Goal: Task Accomplishment & Management: Use online tool/utility

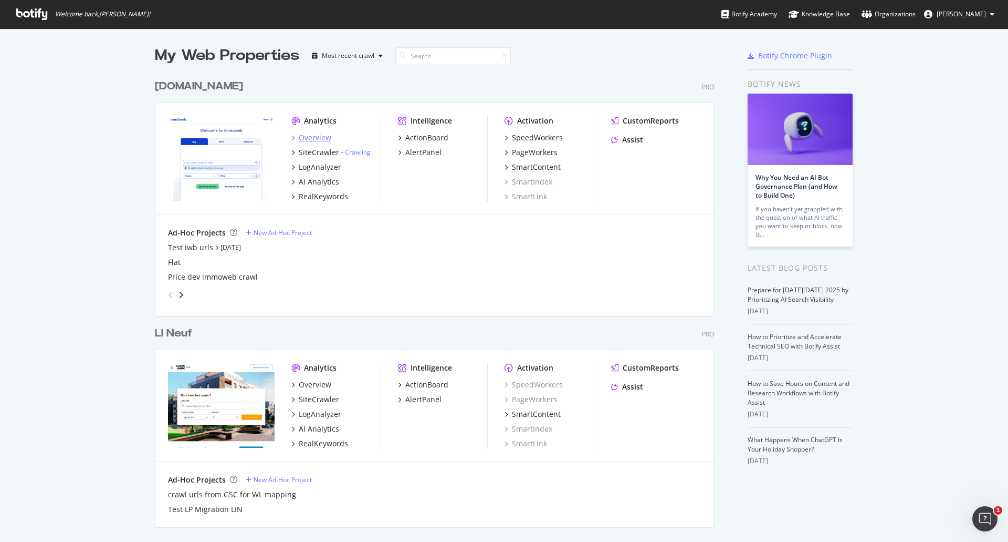
click at [315, 137] on div "Overview" at bounding box center [315, 137] width 33 height 11
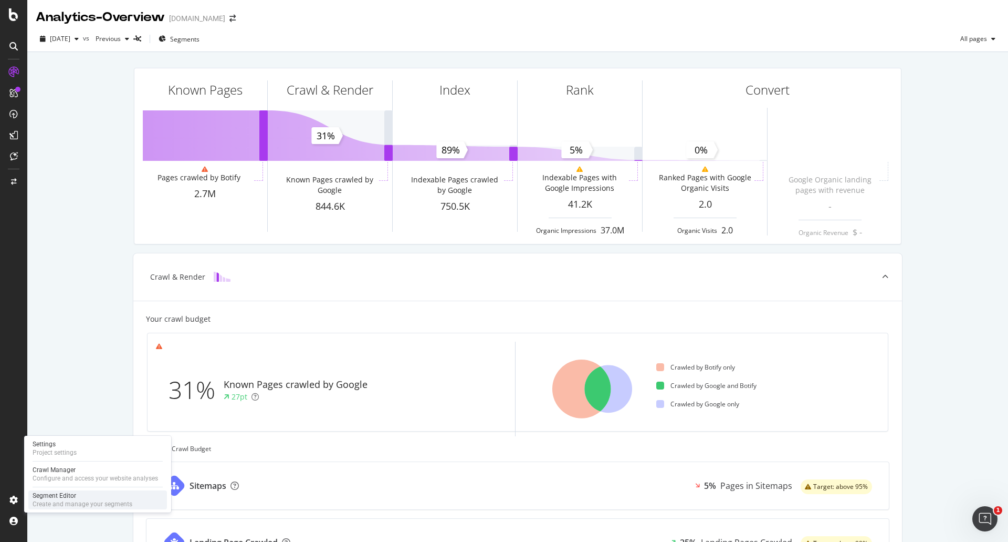
click at [37, 498] on div "Segment Editor" at bounding box center [83, 495] width 100 height 8
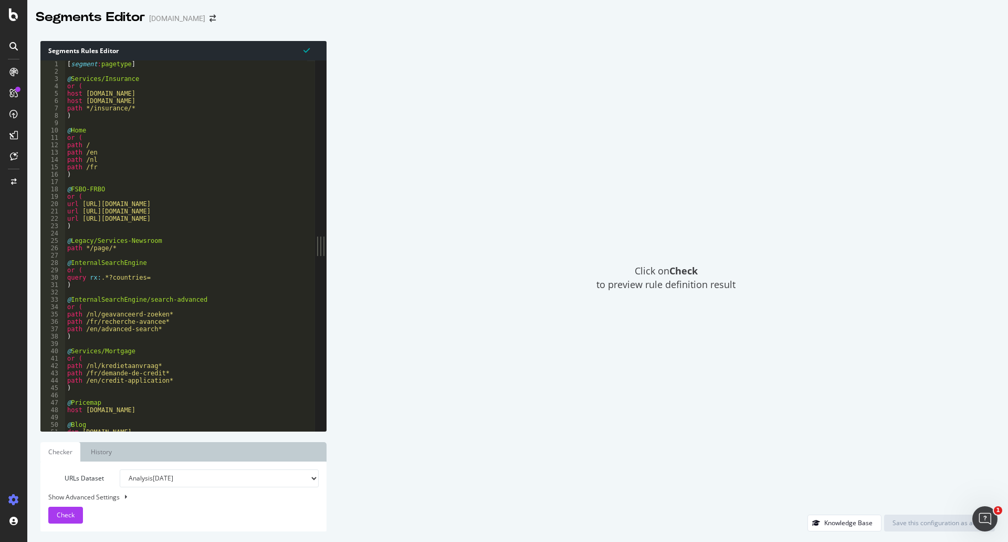
scroll to position [189, 0]
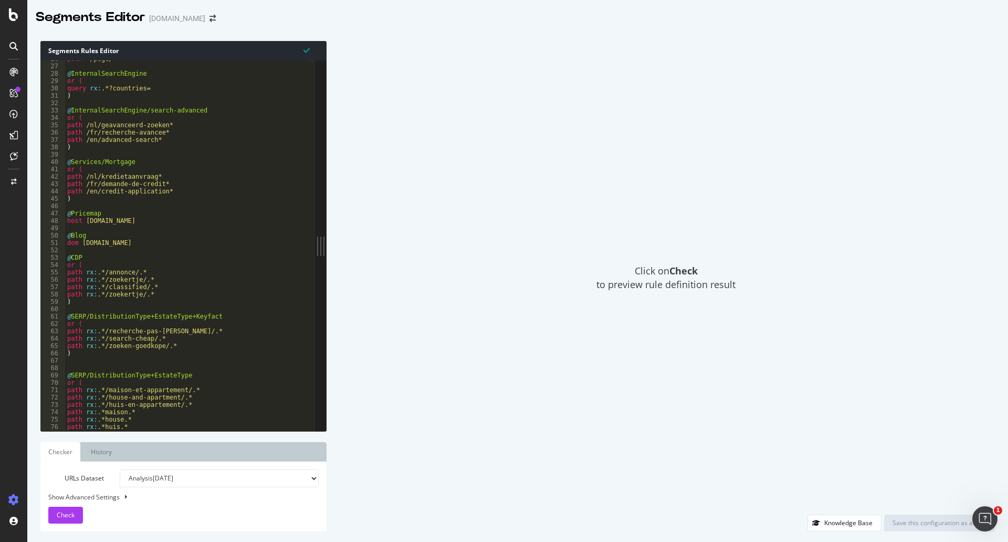
type textarea "path rx:.*/zoekertje/.*"
click at [193, 280] on div "path */page/* @ InternalSearchEngine or ( query rx : .*?countries= ) @ Internal…" at bounding box center [226, 243] width 323 height 377
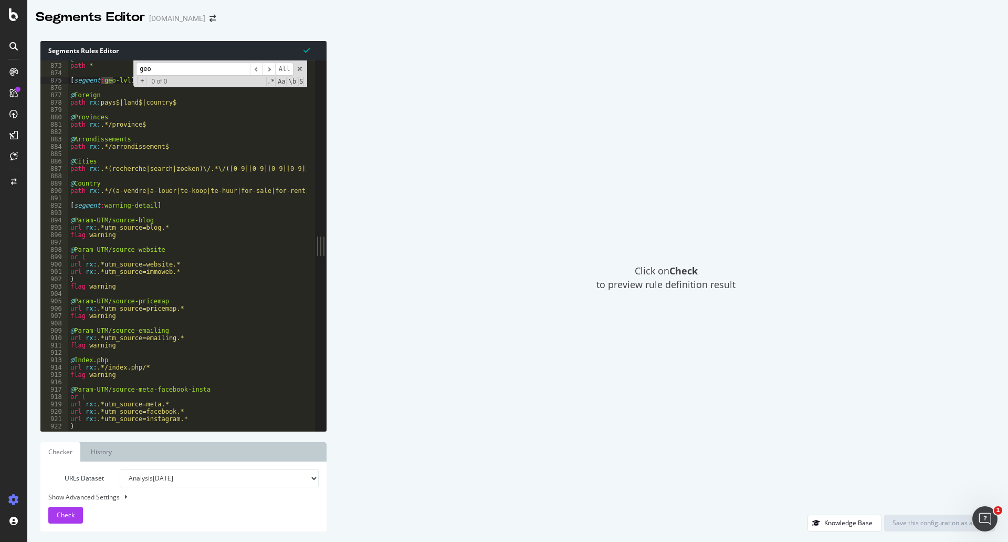
scroll to position [6348, 0]
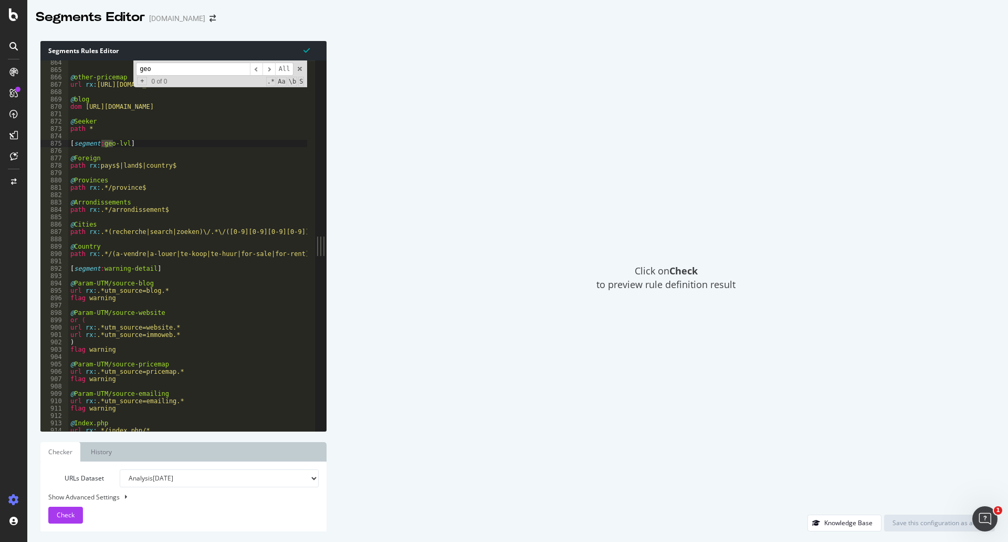
type input "geo"
click at [170, 209] on div "@ other-pricemap url rx : https://price.immoweb.be/* @ blog dom https://blog.im…" at bounding box center [229, 247] width 323 height 377
click at [296, 254] on div "@ other-pricemap url rx : https://price.immoweb.be/* @ blog dom https://blog.im…" at bounding box center [229, 247] width 323 height 377
type textarea "path rx:.*/(a-vendre|a-louer|te-koop|te-huur|for-sale|for-rent)$"
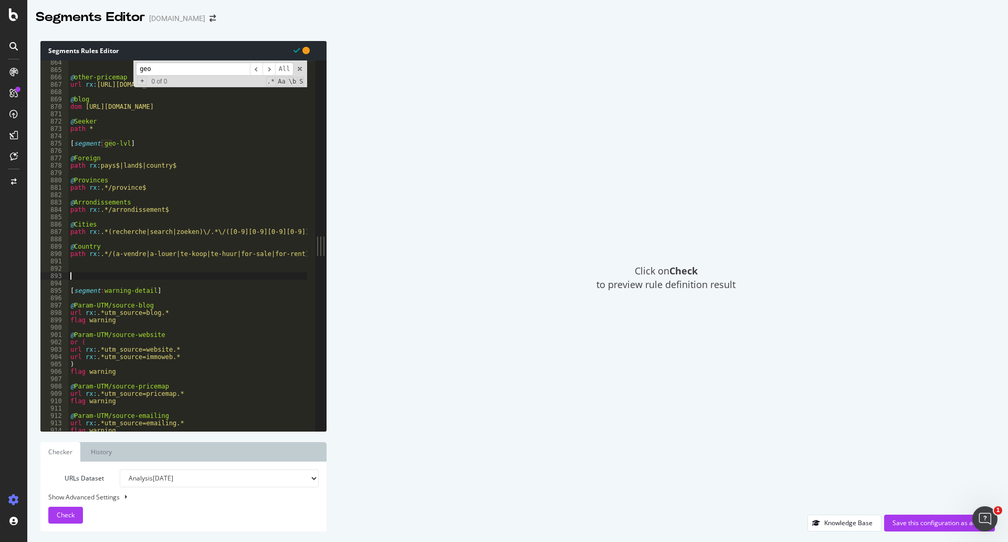
paste textarea ")"
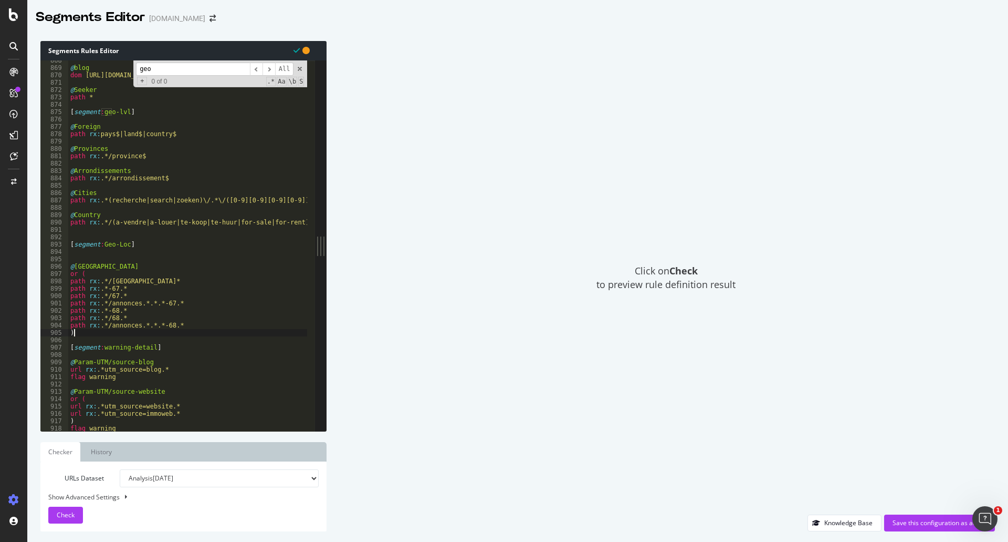
scroll to position [6379, 0]
click at [96, 263] on div "@ blog dom https://blog.immoweb.be @ Seeker path * [ segment : geo-lvl ] @ Fore…" at bounding box center [229, 245] width 323 height 377
drag, startPoint x: 92, startPoint y: 274, endPoint x: 68, endPoint y: 273, distance: 24.7
click at [68, 273] on div "@ 868 869 870 871 872 873 874 875 876 877 878 879 880 881 882 883 884 885 886 8…" at bounding box center [177, 245] width 275 height 370
type textarea "or ("
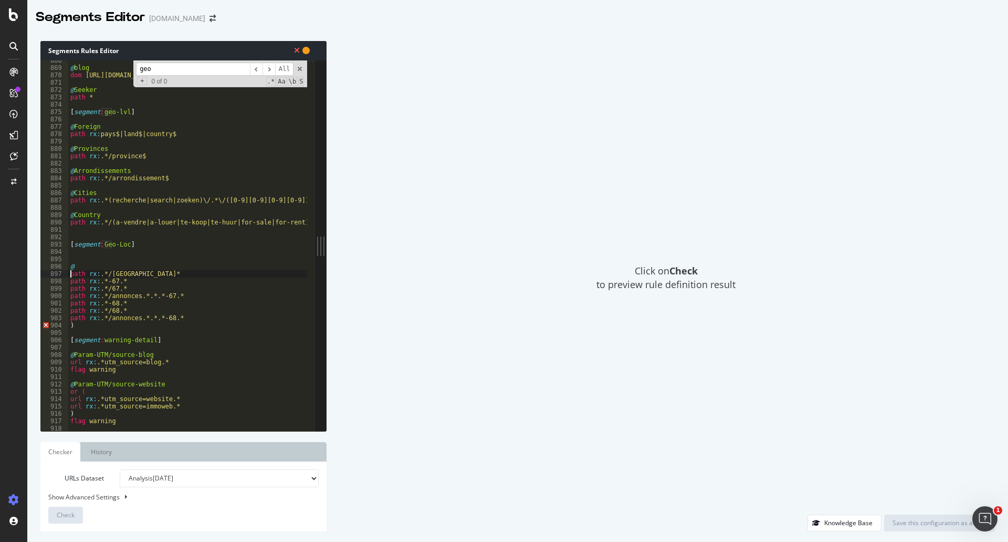
click at [84, 265] on div "@ blog dom https://blog.immoweb.be @ Seeker path * [ segment : geo-lvl ] @ Fore…" at bounding box center [229, 245] width 323 height 377
type textarea "@"
click at [109, 254] on div "@ blog dom https://blog.immoweb.be @ Seeker path * [ segment : geo-lvl ] @ Fore…" at bounding box center [229, 245] width 323 height 377
click at [80, 267] on div "@ blog dom https://blog.immoweb.be @ Seeker path * [ segment : geo-lvl ] @ Fore…" at bounding box center [229, 245] width 323 height 377
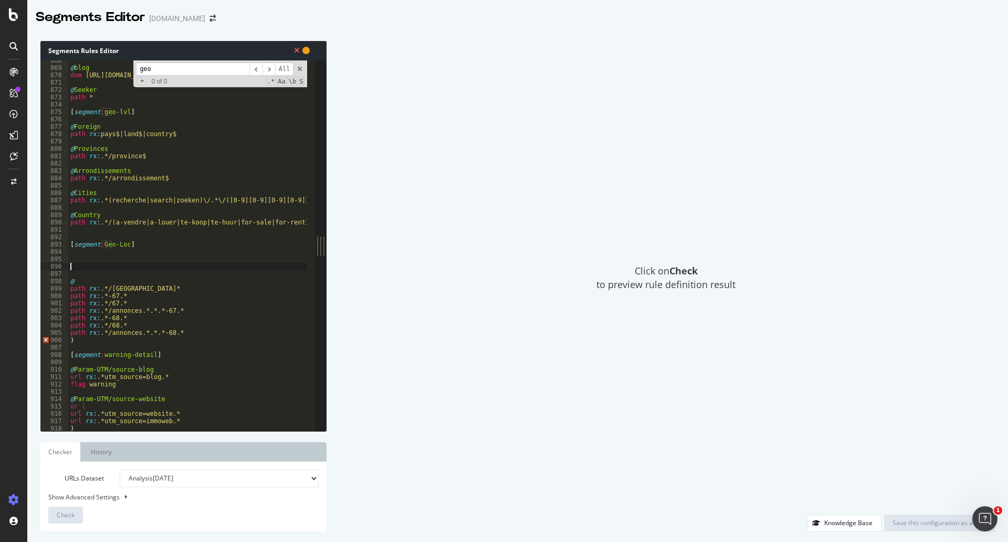
paste textarea "brabant-wallon"
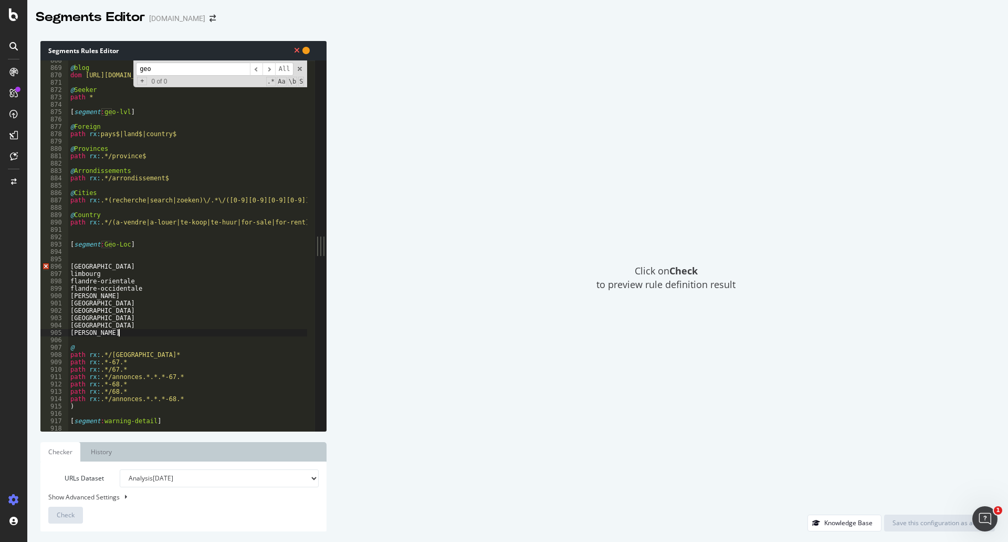
click at [71, 267] on div "@ blog dom https://blog.immoweb.be @ Seeker path * [ segment : geo-lvl ] @ Fore…" at bounding box center [229, 245] width 323 height 377
type textarea "@anvers"
click at [101, 268] on div "@ blog dom https://blog.immoweb.be @ Seeker path * [ segment : geo-lvl ] @ Fore…" at bounding box center [229, 245] width 323 height 377
type textarea "@limbourg"
click at [111, 282] on div "@ blog dom https://blog.immoweb.be @ Seeker path * [ segment : geo-lvl ] @ Fore…" at bounding box center [229, 245] width 323 height 377
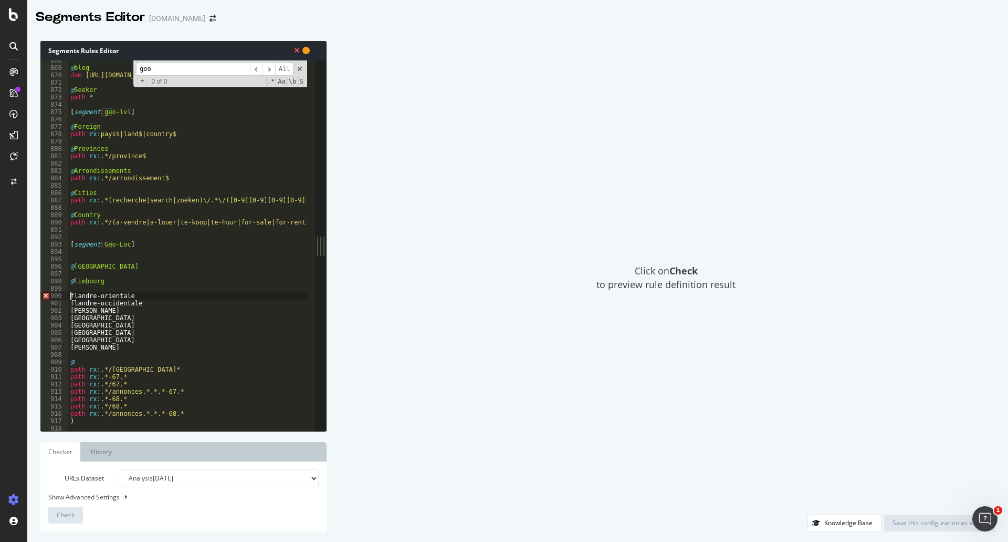
type textarea "@flandre-orientale"
click at [133, 295] on div "@ blog dom https://blog.immoweb.be @ Seeker path * [ segment : geo-lvl ] @ Fore…" at bounding box center [229, 245] width 323 height 377
type textarea "@flandre-occidentale"
click at [142, 310] on div "@ blog dom https://blog.immoweb.be @ Seeker path * [ segment : geo-lvl ] @ Fore…" at bounding box center [229, 245] width 323 height 377
type textarea "@brabant-flamand"
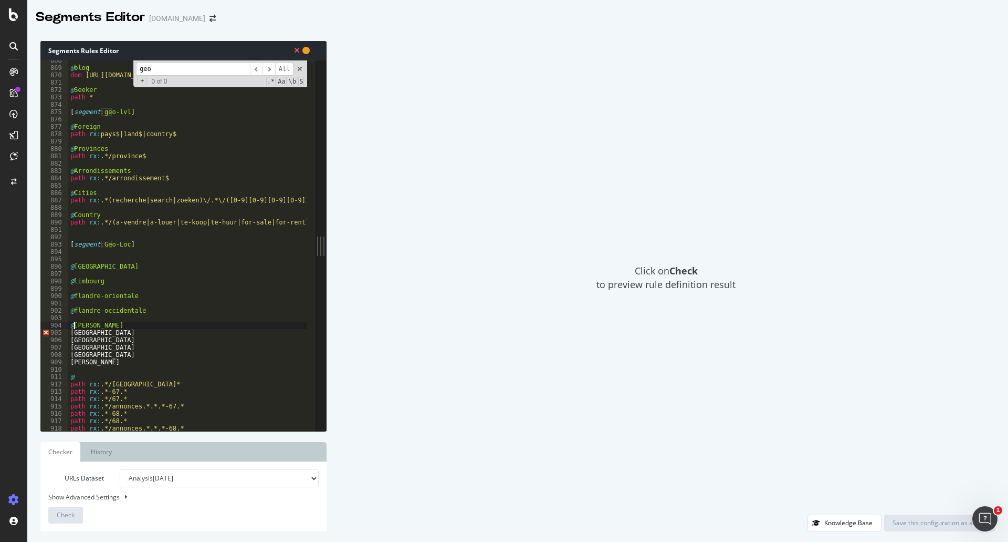
click at [127, 323] on div "@ blog dom https://blog.immoweb.be @ Seeker path * [ segment : geo-lvl ] @ Fore…" at bounding box center [229, 245] width 323 height 377
type textarea "@Hainaut"
click at [103, 339] on div "@ blog dom https://blog.immoweb.be @ Seeker path * [ segment : geo-lvl ] @ Fore…" at bounding box center [229, 245] width 323 height 377
type textarea "@liège"
click at [106, 353] on div "@ blog dom https://blog.immoweb.be @ Seeker path * [ segment : geo-lvl ] @ Fore…" at bounding box center [229, 245] width 323 height 377
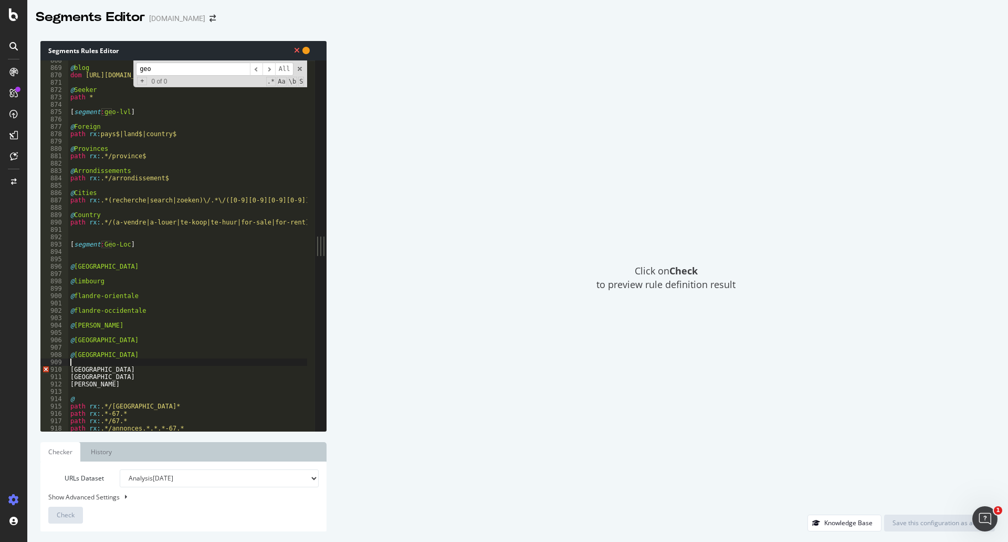
click at [107, 369] on div "@ blog dom https://blog.immoweb.be @ Seeker path * [ segment : geo-lvl ] @ Fore…" at bounding box center [229, 245] width 323 height 377
click at [98, 352] on div "@ blog dom https://blog.immoweb.be @ Seeker path * [ segment : geo-lvl ] @ Fore…" at bounding box center [229, 245] width 323 height 377
type textarea "@liège"
click at [71, 368] on div "@ blog dom https://blog.immoweb.be @ Seeker path * [ segment : geo-lvl ] @ Fore…" at bounding box center [229, 245] width 323 height 377
type textarea "@luxembourg"
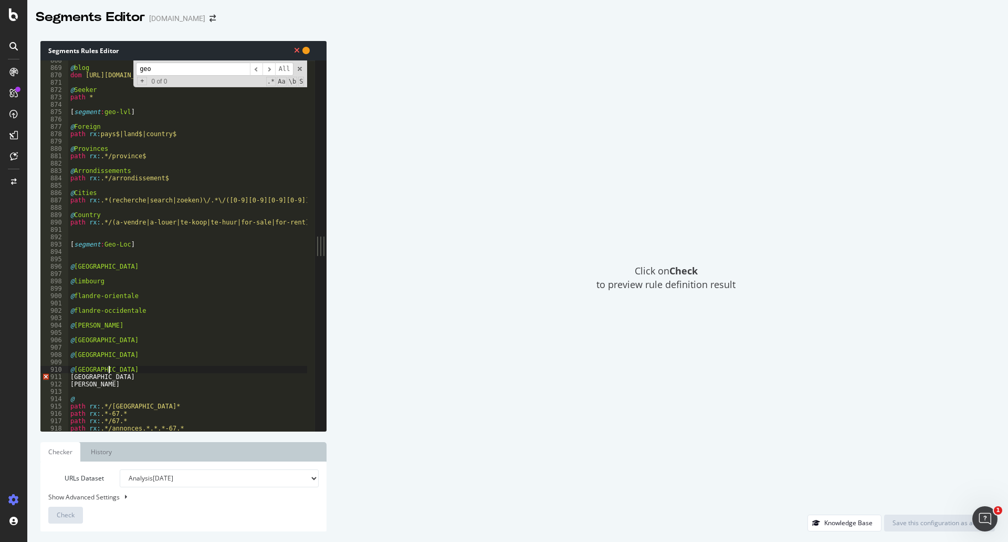
click at [126, 368] on div "@ blog dom https://blog.immoweb.be @ Seeker path * [ segment : geo-lvl ] @ Fore…" at bounding box center [229, 245] width 323 height 377
type textarea "@namur"
click at [118, 381] on div "@ blog dom https://blog.immoweb.be @ Seeker path * [ segment : geo-lvl ] @ Fore…" at bounding box center [229, 245] width 323 height 377
type textarea "@brabant-wallon"
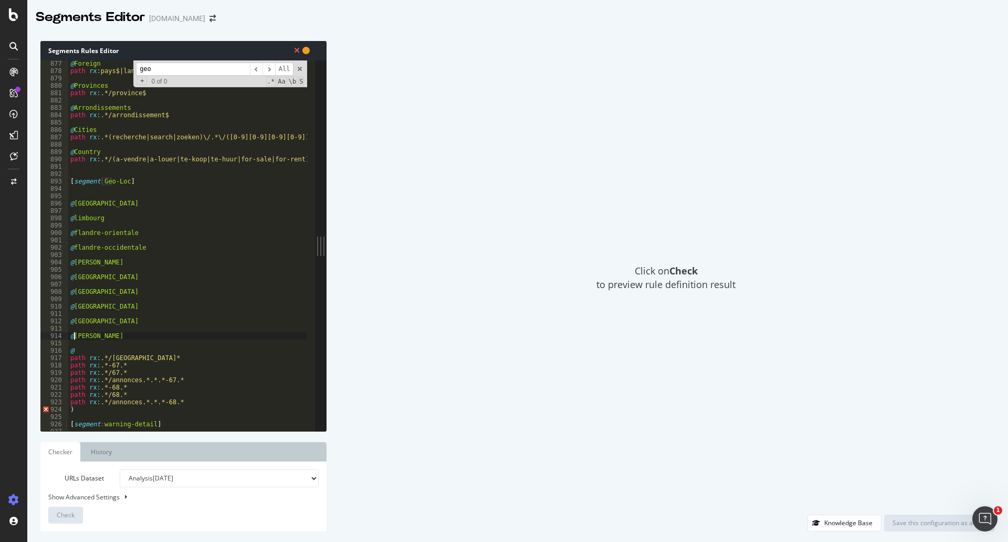
scroll to position [6442, 0]
click at [135, 336] on div "@ Foreign path rx : pays$|land$|country$ @ Provinces path rx : .*/province$ @ A…" at bounding box center [229, 248] width 323 height 377
click at [86, 355] on div "@ Foreign path rx : pays$|land$|country$ @ Provinces path rx : .*/province$ @ A…" at bounding box center [229, 248] width 323 height 377
type textarea "@"
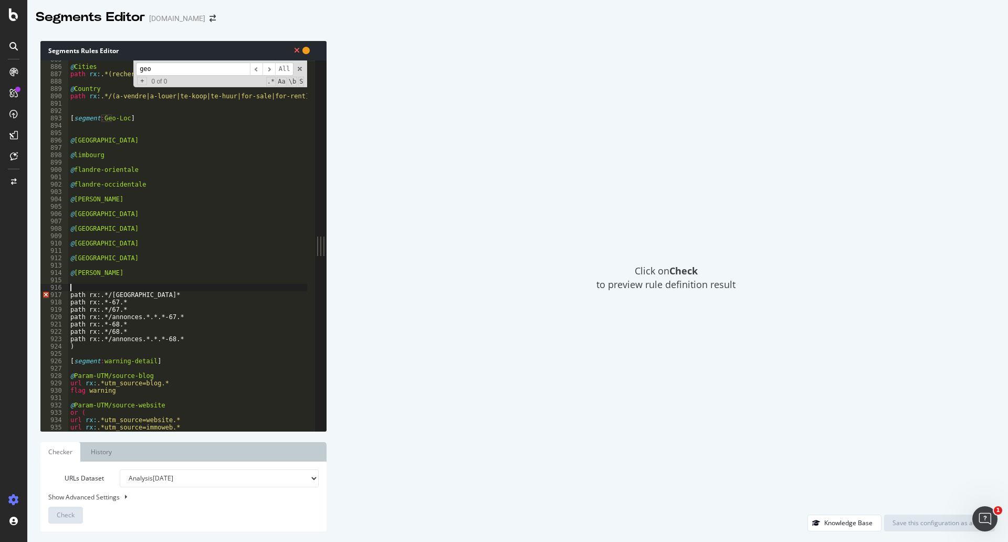
scroll to position [6505, 0]
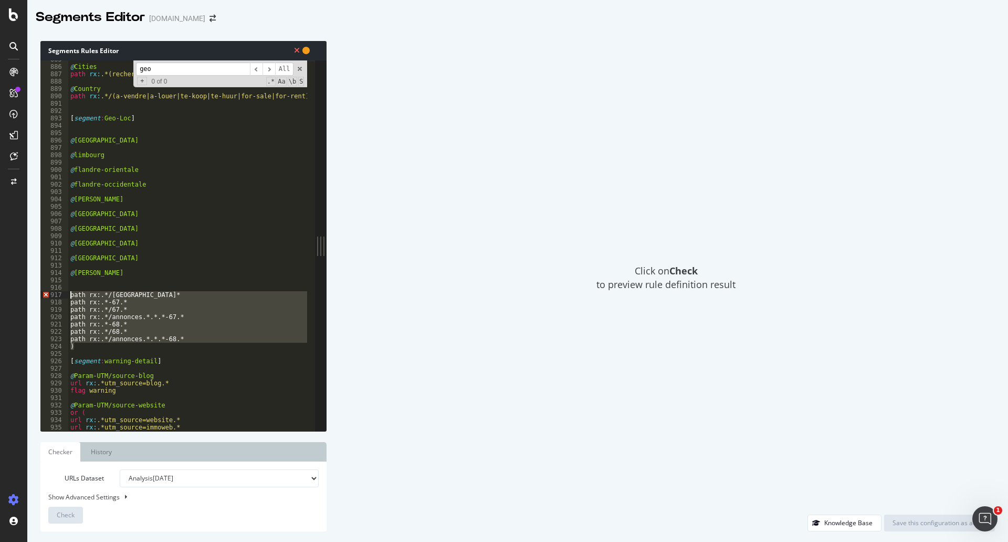
drag, startPoint x: 84, startPoint y: 347, endPoint x: 67, endPoint y: 298, distance: 52.3
click at [67, 298] on div "885 886 887 888 889 890 891 892 893 894 895 896 897 898 899 900 901 902 903 904…" at bounding box center [177, 245] width 275 height 370
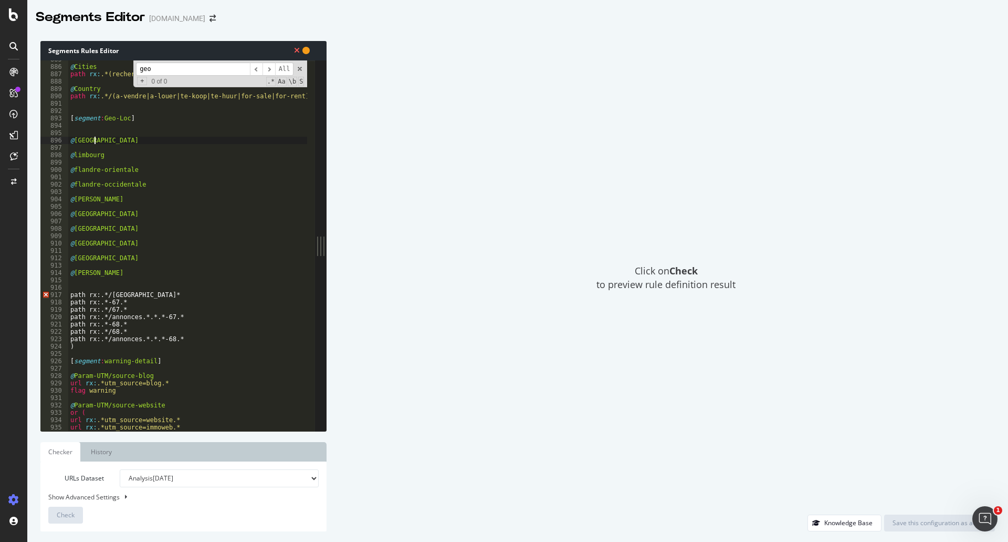
click at [100, 139] on div "@ Cities path rx : .*(recherche|search|zoeken)\/.*\/([0-9][0-9][0-9][0-9])$ @ C…" at bounding box center [229, 244] width 323 height 377
type textarea "@anvers"
paste textarea ")"
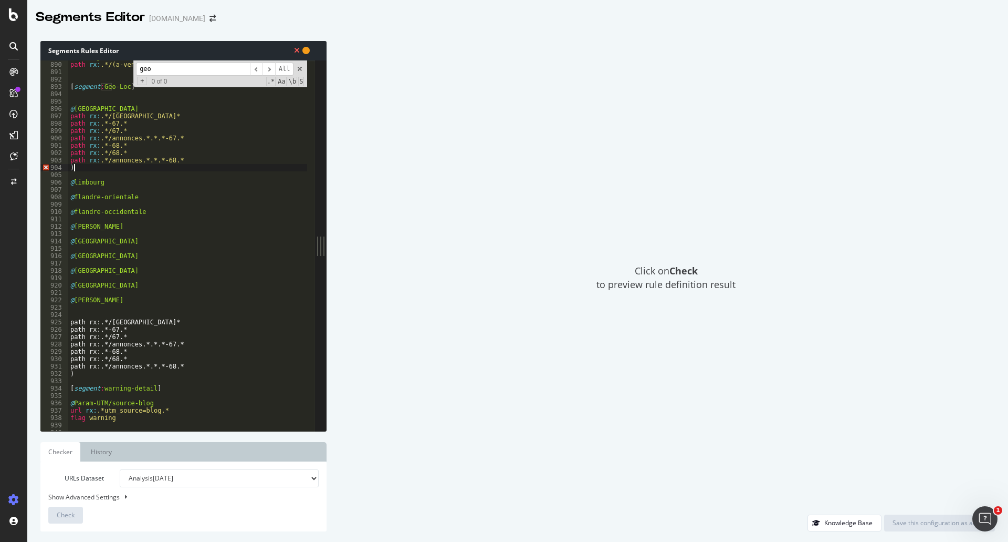
scroll to position [6537, 0]
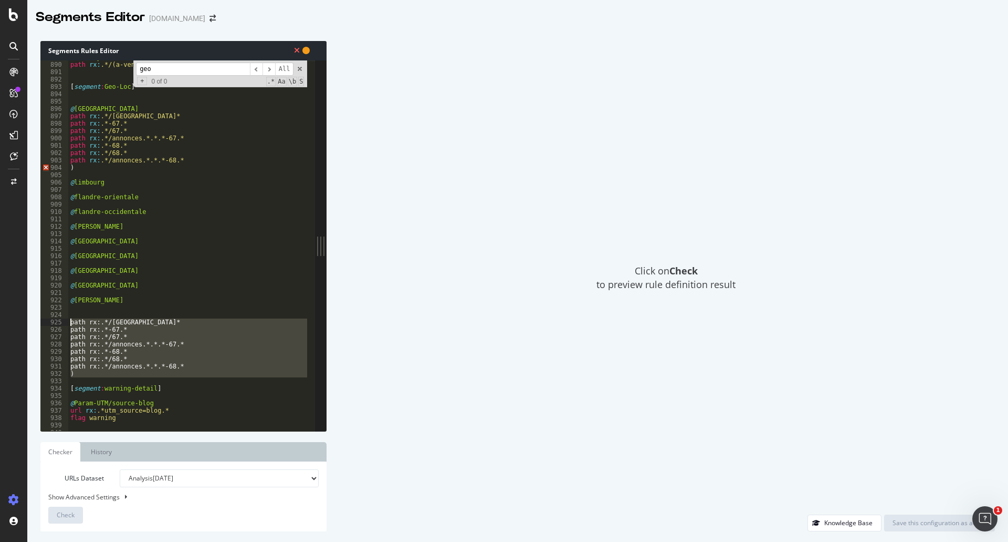
drag, startPoint x: 78, startPoint y: 378, endPoint x: 68, endPoint y: 322, distance: 57.0
click at [68, 322] on div "@ Country path rx : .*/(a-vendre|a-louer|te-koop|te-huur|for-sale|for-rent)$ [ …" at bounding box center [229, 242] width 323 height 377
type textarea "path rx:.*/alsace.* path rx:.*-67.*"
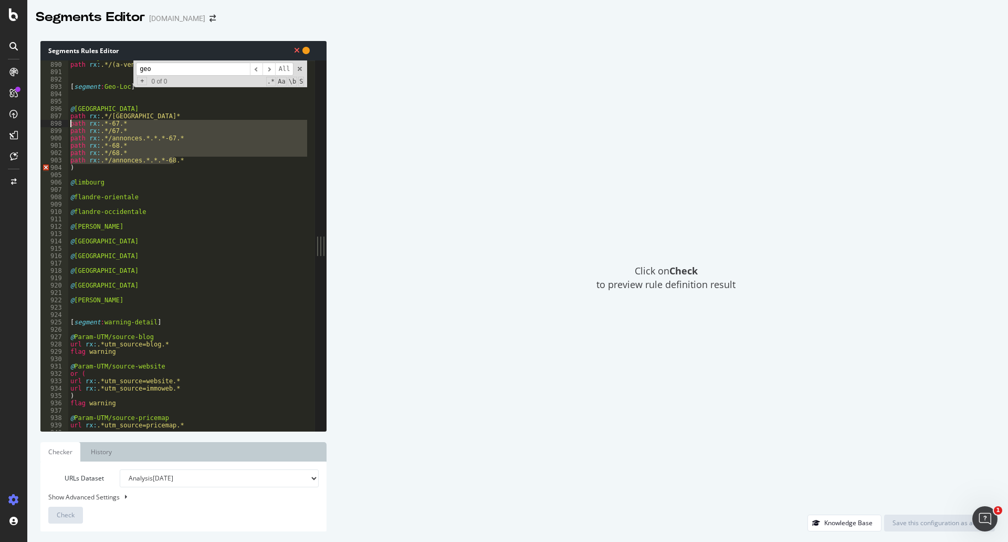
drag, startPoint x: 182, startPoint y: 159, endPoint x: 53, endPoint y: 126, distance: 133.0
click at [53, 126] on div "889 890 891 892 893 894 895 896 897 898 899 900 901 902 903 904 905 906 907 908…" at bounding box center [177, 245] width 275 height 370
type textarea "path rx:.*-67.* path rx:.*/67.*"
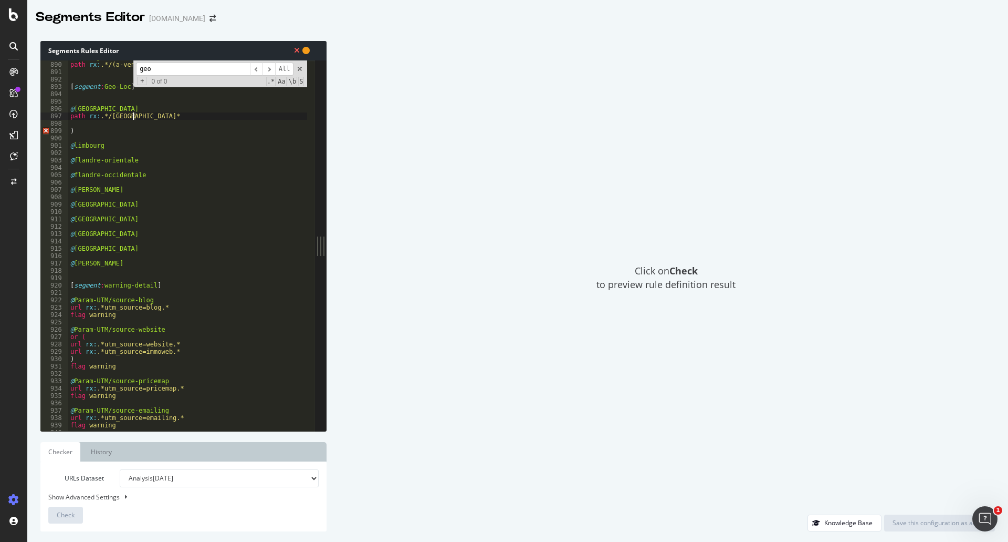
drag, startPoint x: 140, startPoint y: 116, endPoint x: 136, endPoint y: 120, distance: 5.9
click at [134, 120] on div "@ Country path rx : .*/(a-vendre|a-louer|te-koop|te-huur|for-sale|for-rent)$ [ …" at bounding box center [229, 242] width 323 height 377
click at [144, 118] on div "@ Country path rx : .*/(a-vendre|a-louer|te-koop|te-huur|for-sale|for-rent)$ [ …" at bounding box center [188, 245] width 240 height 370
click at [298, 68] on span at bounding box center [299, 68] width 7 height 7
click at [83, 107] on div "@ Country path rx : .*/(a-vendre|a-louer|te-koop|te-huur|for-sale|for-rent)$ [ …" at bounding box center [229, 242] width 323 height 377
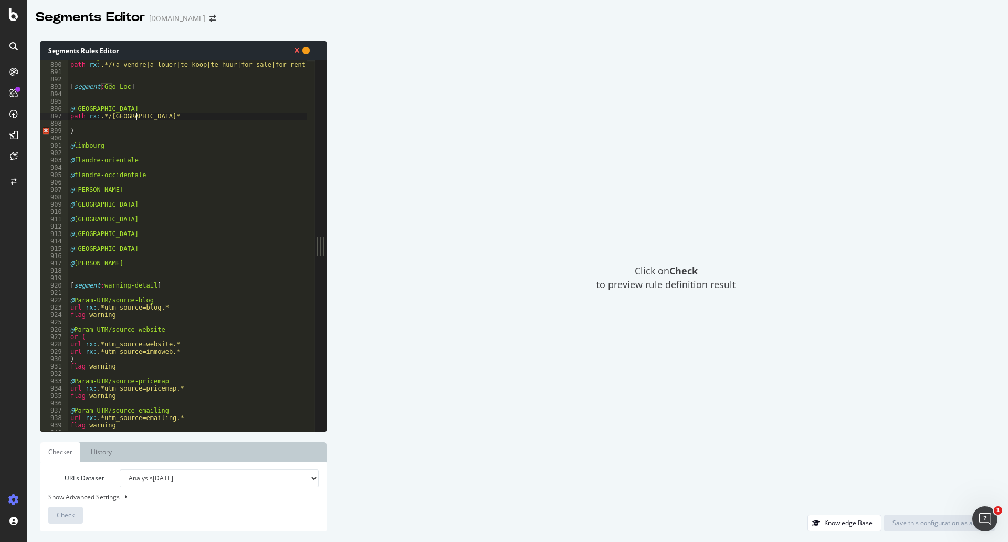
click at [83, 107] on div "@ Country path rx : .*/(a-vendre|a-louer|te-koop|te-huur|for-sale|for-rent)$ [ …" at bounding box center [229, 242] width 323 height 377
click at [118, 118] on div "@ Country path rx : .*/(a-vendre|a-louer|te-koop|te-huur|for-sale|for-rent)$ [ …" at bounding box center [229, 242] width 323 height 377
paste textarea "nvers"
click at [79, 130] on div "@ Country path rx : .*/(a-vendre|a-louer|te-koop|te-huur|for-sale|for-rent)$ [ …" at bounding box center [229, 242] width 323 height 377
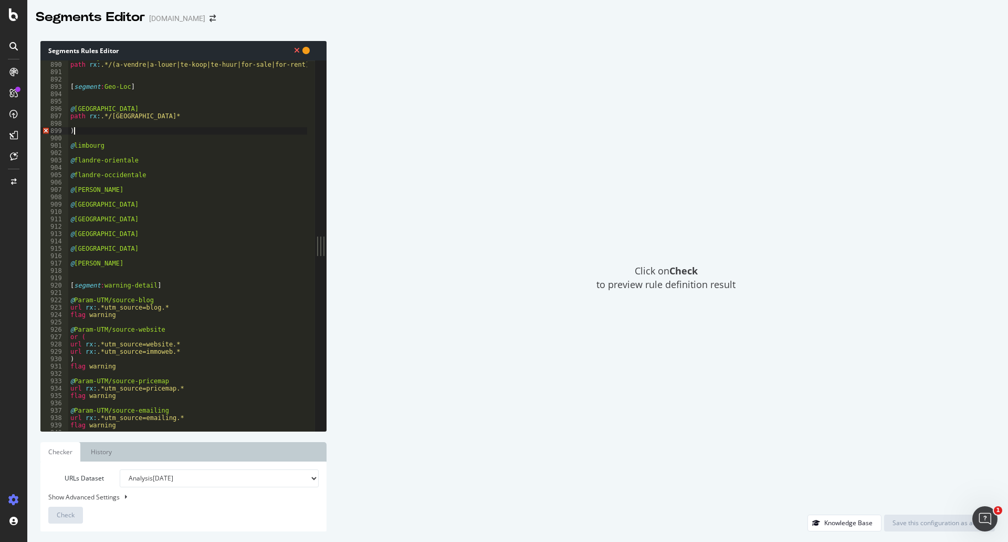
type textarea ")"
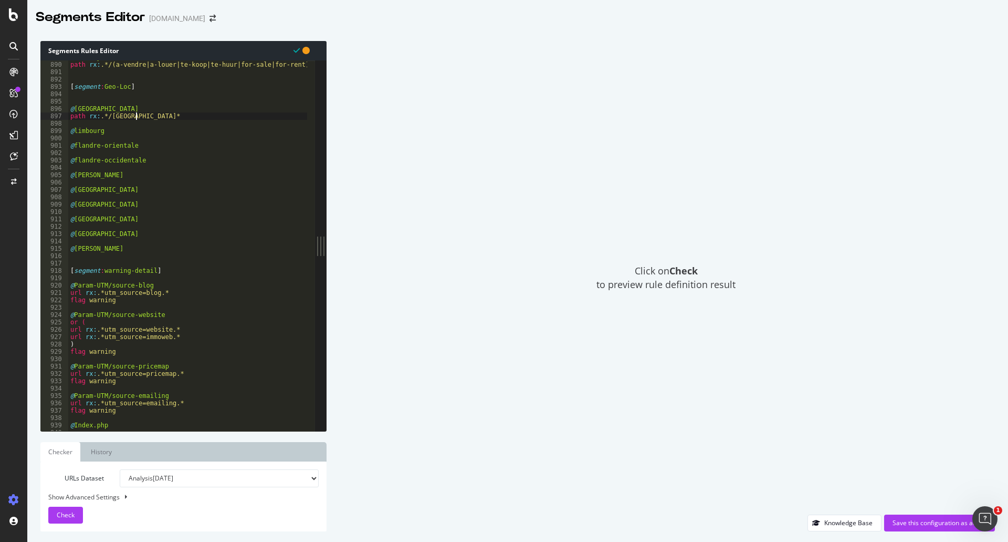
click at [114, 130] on div "@ Country path rx : .*/(a-vendre|a-louer|te-koop|te-huur|for-sale|for-rent)$ [ …" at bounding box center [229, 242] width 323 height 377
type textarea "@limbourg"
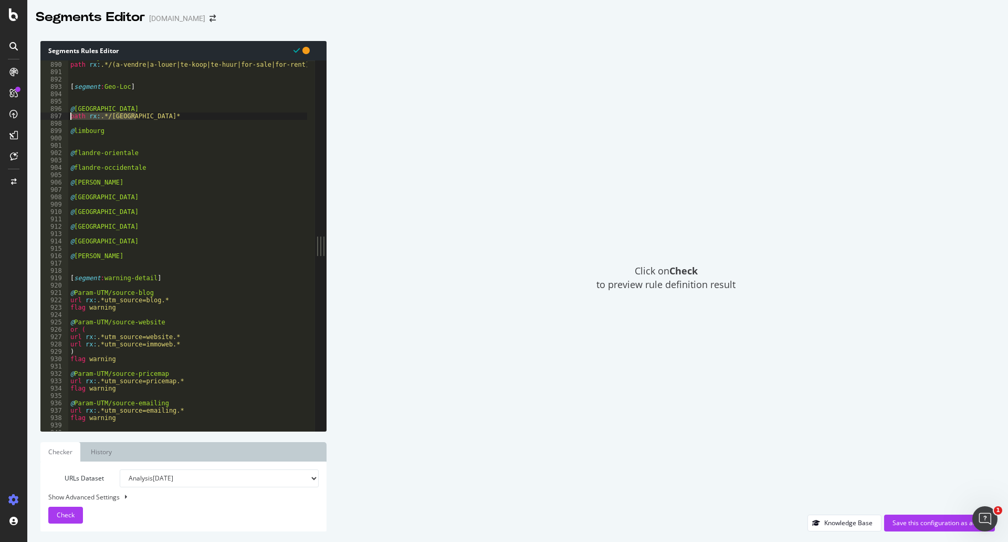
drag, startPoint x: 140, startPoint y: 114, endPoint x: 70, endPoint y: 116, distance: 70.4
click at [70, 116] on div "@ Country path rx : .*/(a-vendre|a-louer|te-koop|te-huur|for-sale|for-rent)$ [ …" at bounding box center [229, 242] width 323 height 377
type textarea "path rx:.*/anvers.*"
click at [79, 140] on div "@ Country path rx : .*/(a-vendre|a-louer|te-koop|te-huur|for-sale|for-rent)$ [ …" at bounding box center [229, 242] width 323 height 377
paste textarea "path rx:.*/anvers.*"
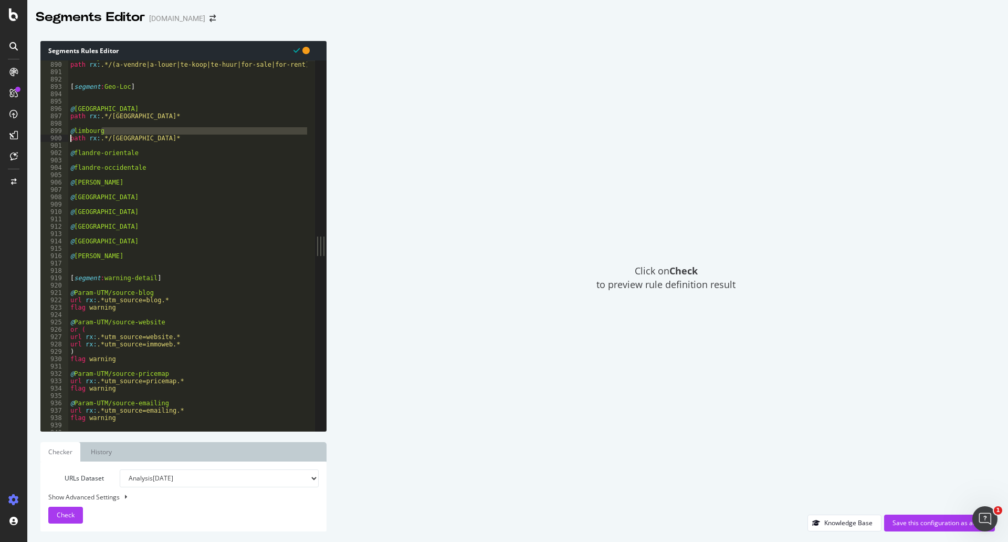
drag, startPoint x: 136, startPoint y: 134, endPoint x: 95, endPoint y: 136, distance: 40.5
click at [80, 138] on div "@ Country path rx : .*/(a-vendre|a-louer|te-koop|te-huur|for-sale|for-rent)$ [ …" at bounding box center [229, 242] width 323 height 377
click at [103, 136] on div "@ Country path rx : .*/(a-vendre|a-louer|te-koop|te-huur|for-sale|for-rent)$ [ …" at bounding box center [229, 242] width 323 height 377
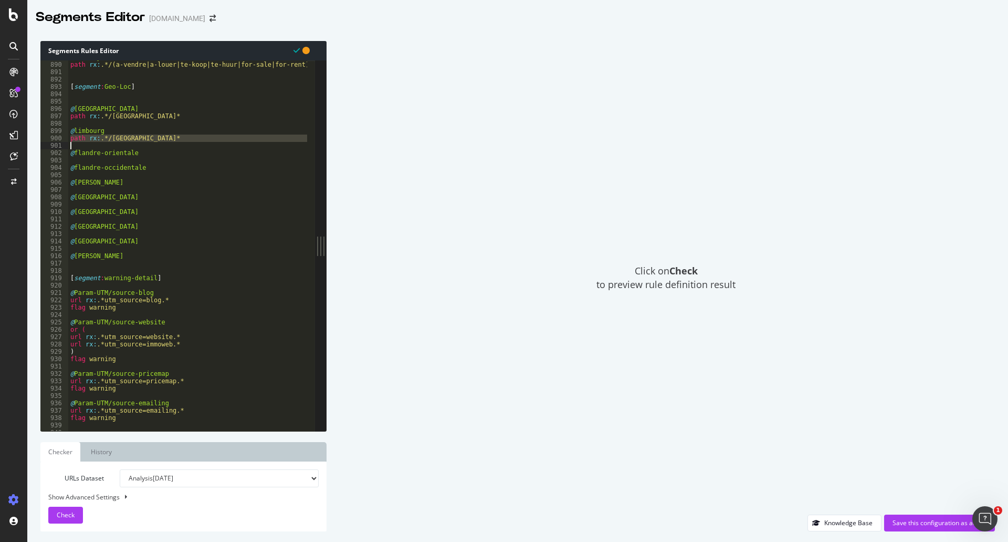
click at [141, 149] on div "@ Country path rx : .*/(a-vendre|a-louer|te-koop|te-huur|for-sale|for-rent)$ [ …" at bounding box center [188, 245] width 240 height 370
click at [133, 154] on div "@ Country path rx : .*/(a-vendre|a-louer|te-koop|te-huur|for-sale|for-rent)$ [ …" at bounding box center [229, 242] width 323 height 377
type textarea "@flandre-orientale"
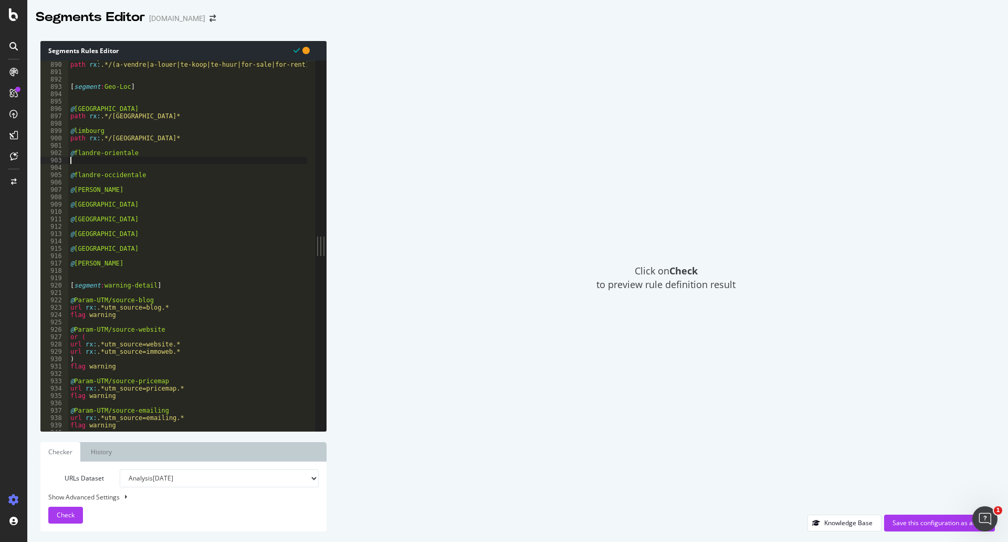
paste textarea "@flandre-occidentale"
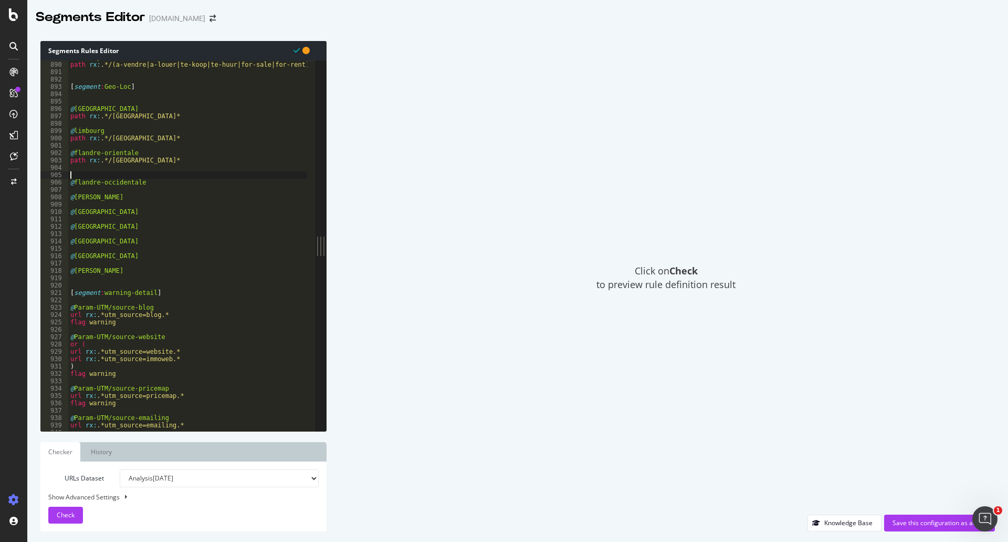
type textarea "@flandre-occidentale"
paste textarea "Cursor at row 908"
type textarea "@brabant-flamand"
paste textarea "Cursor at row 911"
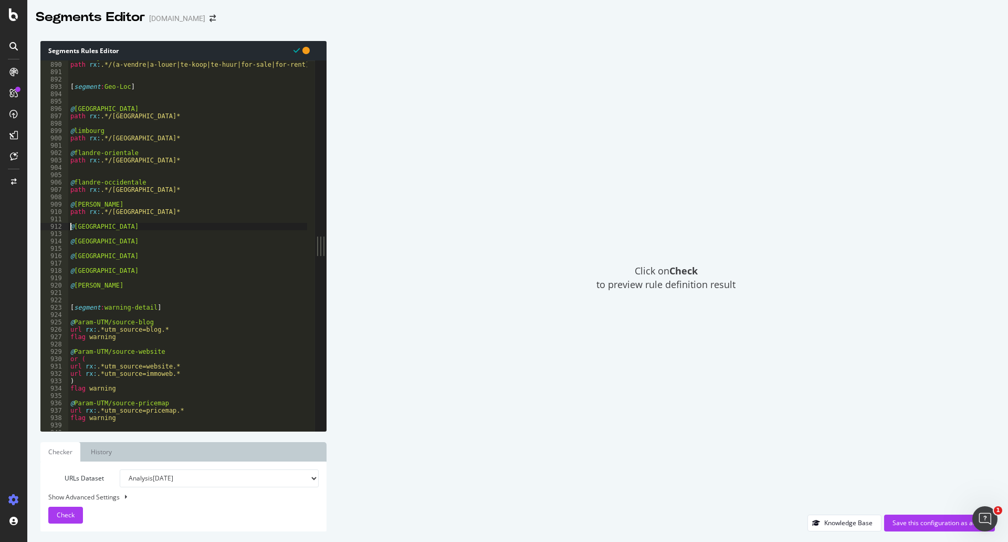
type textarea "@Hainaut"
paste textarea "@liège"
type textarea "@liège"
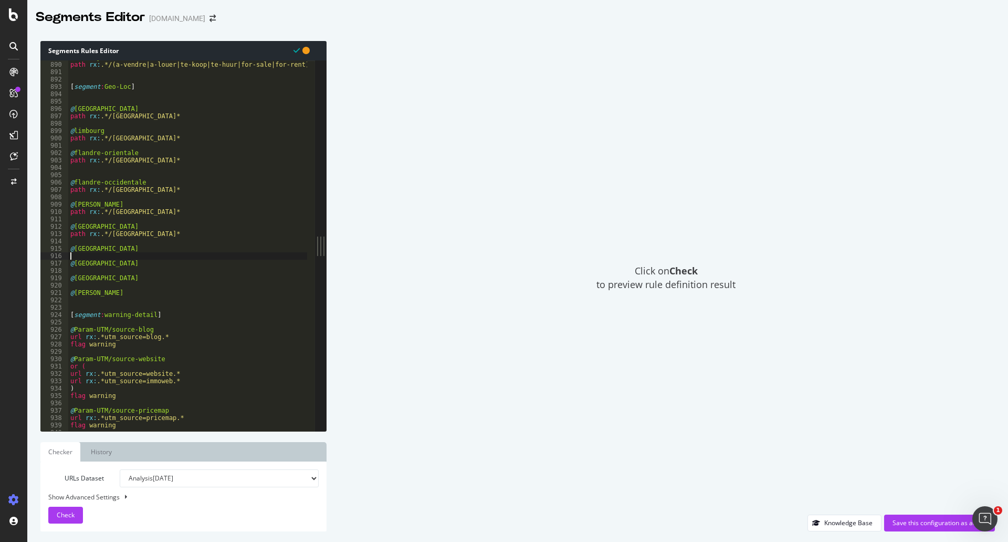
paste textarea "@luxembourg"
type textarea "@luxembourg"
paste textarea "@namur"
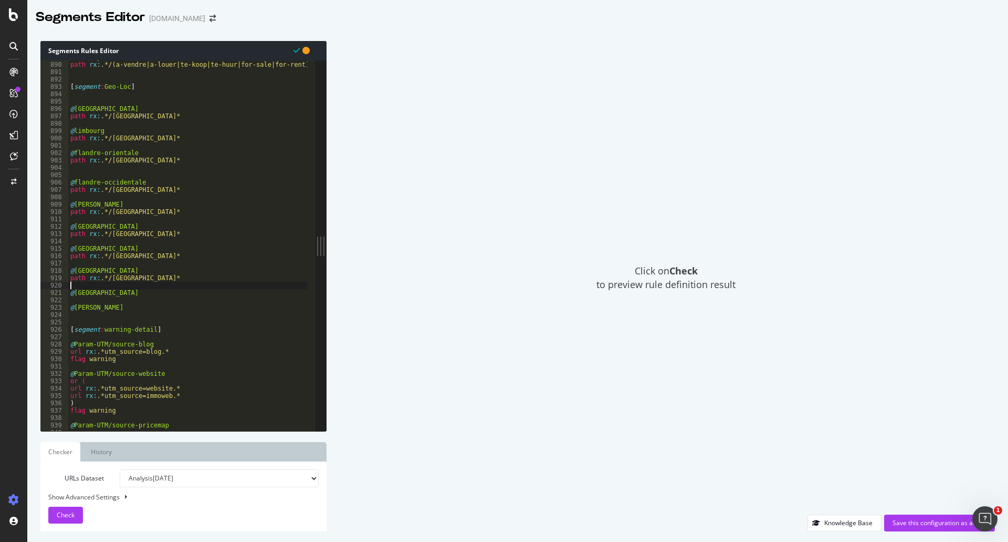
type textarea "@namur"
paste textarea "@brabant-wallon"
type textarea "@brabant-wallon"
drag, startPoint x: 132, startPoint y: 150, endPoint x: 75, endPoint y: 154, distance: 57.4
click at [75, 154] on div "@ Country path rx : .*/(a-vendre|a-louer|te-koop|te-huur|for-sale|for-rent)$ [ …" at bounding box center [229, 242] width 323 height 377
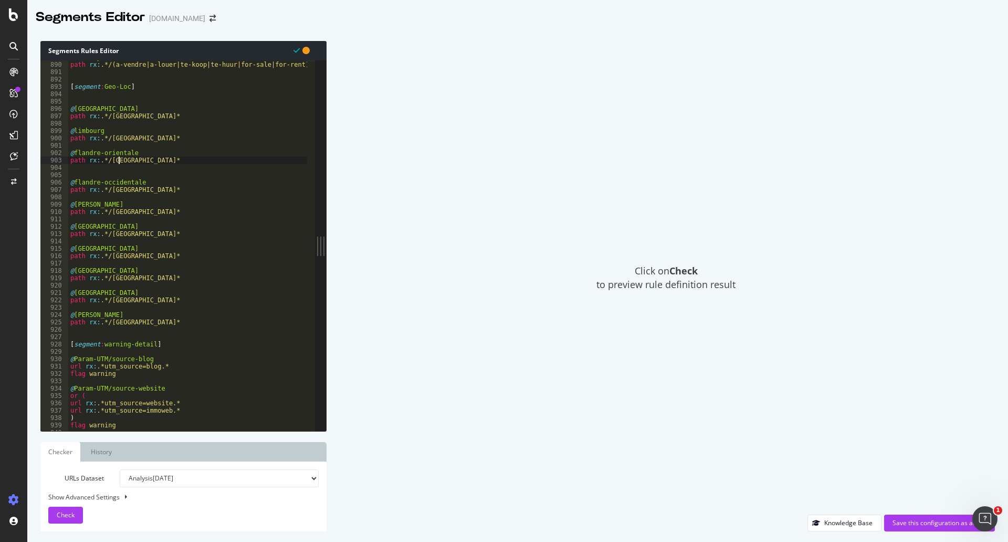
click at [120, 161] on div "@ Country path rx : .*/(a-vendre|a-louer|te-koop|te-huur|for-sale|for-rent)$ [ …" at bounding box center [229, 242] width 323 height 377
paste textarea "flandre-orientale"
click at [100, 152] on div "@ Country path rx : .*/(a-vendre|a-louer|te-koop|te-huur|for-sale|for-rent)$ [ …" at bounding box center [229, 242] width 323 height 377
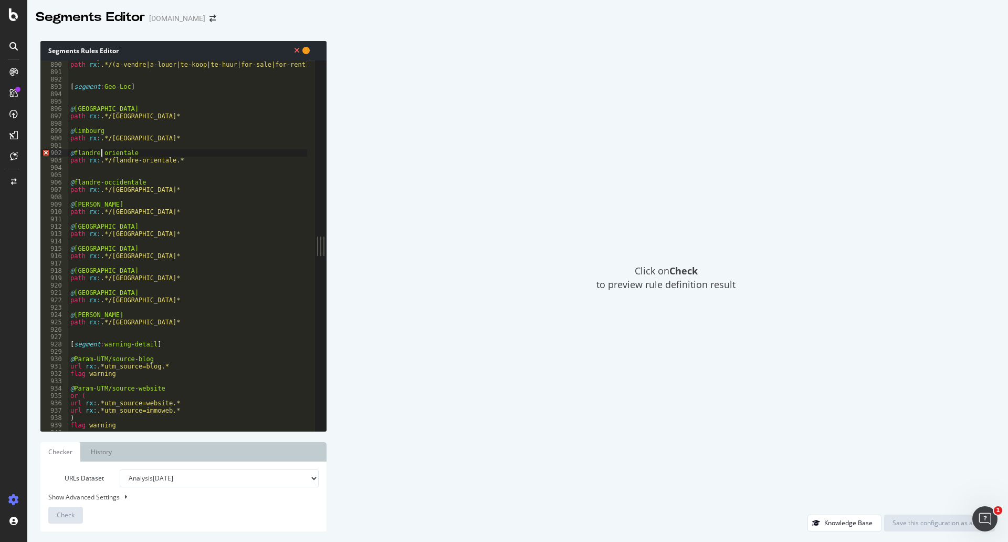
click at [88, 132] on div "@ Country path rx : .*/(a-vendre|a-louer|te-koop|te-huur|for-sale|for-rent)$ [ …" at bounding box center [229, 242] width 323 height 377
click at [115, 140] on div "@ Country path rx : .*/(a-vendre|a-louer|te-koop|te-huur|for-sale|for-rent)$ [ …" at bounding box center [229, 242] width 323 height 377
paste textarea "limbourg"
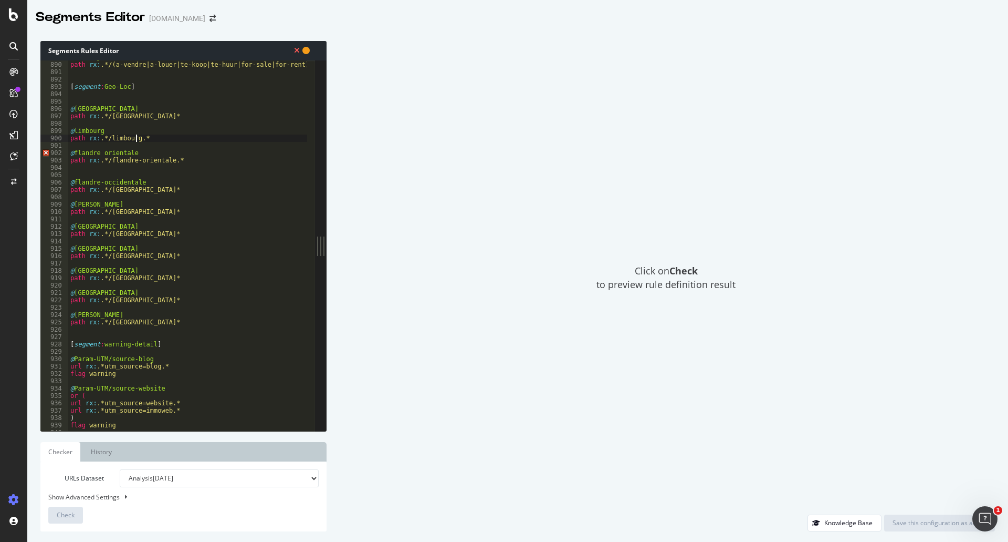
click at [116, 182] on div "@ Country path rx : .*/(a-vendre|a-louer|te-koop|te-huur|for-sale|for-rent)$ [ …" at bounding box center [229, 242] width 323 height 377
click at [93, 179] on div "@ Country path rx : .*/(a-vendre|a-louer|te-koop|te-huur|for-sale|for-rent)$ [ …" at bounding box center [229, 242] width 323 height 377
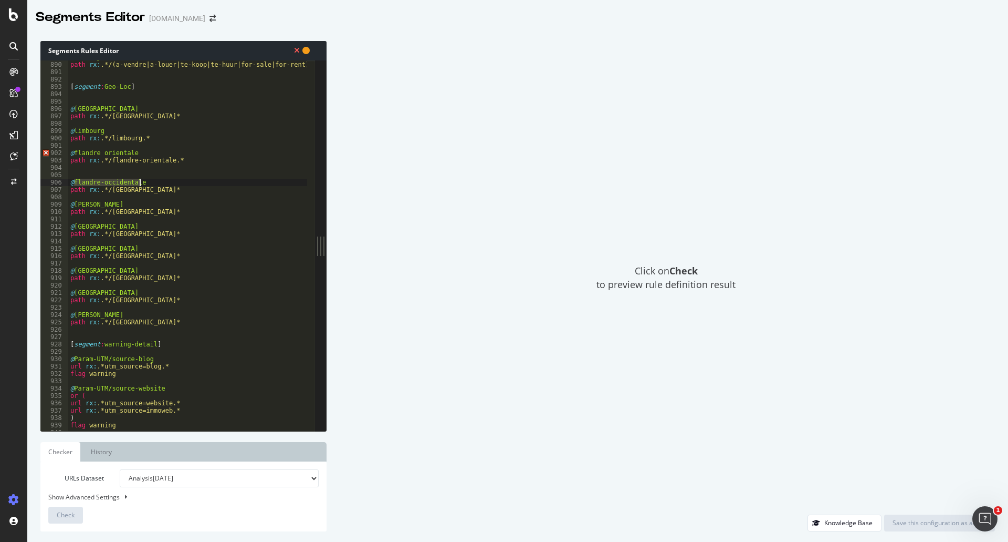
drag, startPoint x: 75, startPoint y: 182, endPoint x: 149, endPoint y: 183, distance: 74.1
click at [149, 183] on div "@ Country path rx : .*/(a-vendre|a-louer|te-koop|te-huur|for-sale|for-rent)$ [ …" at bounding box center [229, 242] width 323 height 377
click at [118, 189] on div "@ Country path rx : .*/(a-vendre|a-louer|te-koop|te-huur|for-sale|for-rent)$ [ …" at bounding box center [229, 242] width 323 height 377
paste textarea "flandre-occidentale"
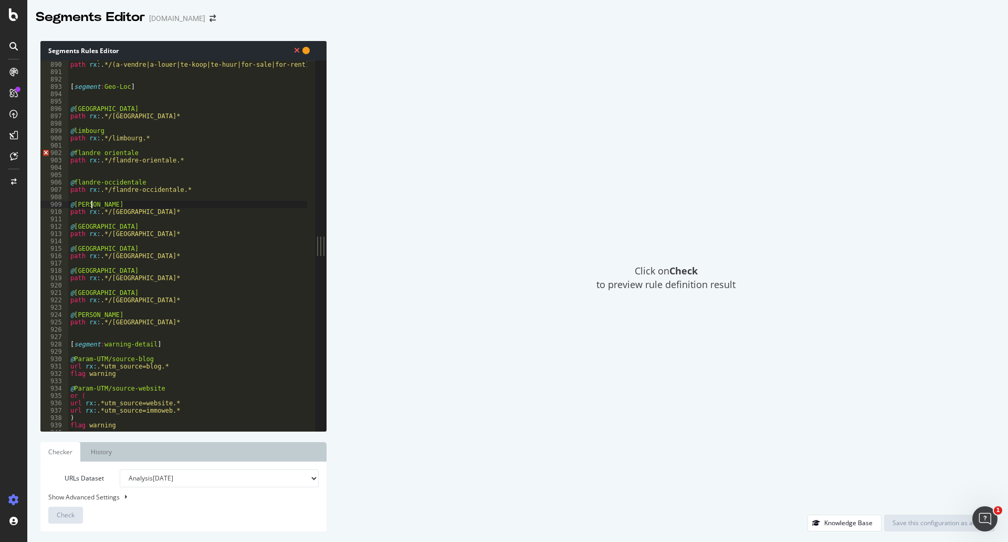
click at [91, 202] on div "@ Country path rx : .*/(a-vendre|a-louer|te-koop|te-huur|for-sale|for-rent)$ [ …" at bounding box center [229, 242] width 323 height 377
drag, startPoint x: 128, startPoint y: 204, endPoint x: 74, endPoint y: 207, distance: 54.2
click at [74, 207] on div "@ Country path rx : .*/(a-vendre|a-louer|te-koop|te-huur|for-sale|for-rent)$ [ …" at bounding box center [229, 242] width 323 height 377
click at [115, 208] on div "@ Country path rx : .*/(a-vendre|a-louer|te-koop|te-huur|for-sale|for-rent)$ [ …" at bounding box center [188, 245] width 240 height 370
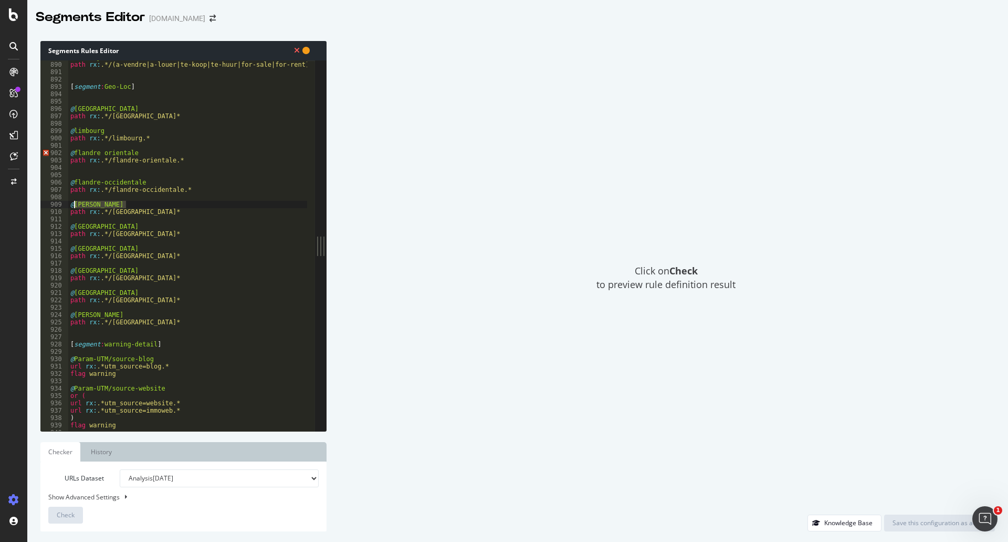
click at [115, 208] on div "@ Country path rx : .*/(a-vendre|a-louer|te-koop|te-huur|for-sale|for-rent)$ [ …" at bounding box center [229, 242] width 323 height 377
click at [115, 213] on div "@ Country path rx : .*/(a-vendre|a-louer|te-koop|te-huur|for-sale|for-rent)$ [ …" at bounding box center [229, 242] width 323 height 377
paste textarea "brabant-flamand"
click at [88, 226] on div "@ Country path rx : .*/(a-vendre|a-louer|te-koop|te-huur|for-sale|for-rent)$ [ …" at bounding box center [229, 242] width 323 height 377
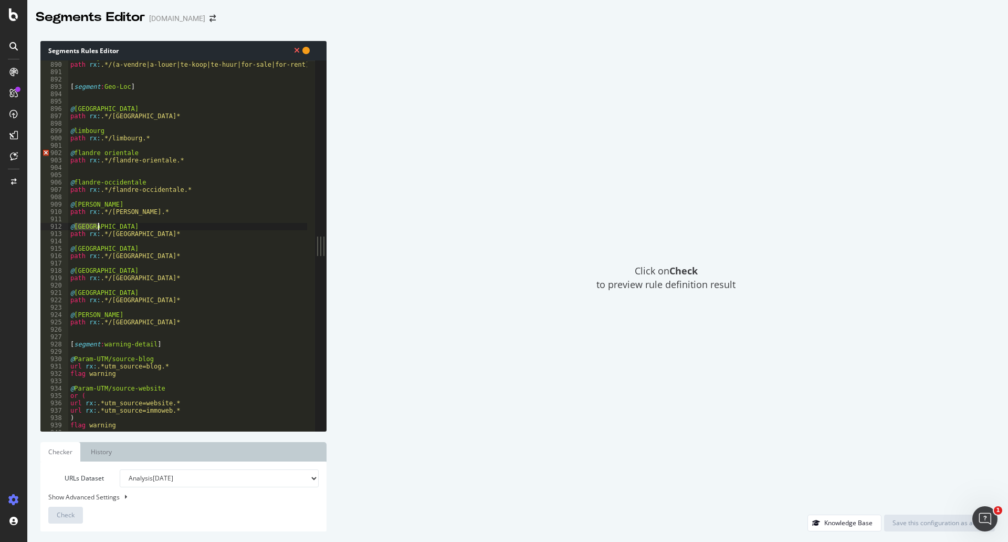
click at [88, 226] on div "@ Country path rx : .*/(a-vendre|a-louer|te-koop|te-huur|for-sale|for-rent)$ [ …" at bounding box center [229, 242] width 323 height 377
click at [117, 233] on div "@ Country path rx : .*/(a-vendre|a-louer|te-koop|te-huur|for-sale|for-rent)$ [ …" at bounding box center [229, 242] width 323 height 377
paste textarea "Hainaut"
click at [85, 247] on div "@ Country path rx : .*/(a-vendre|a-louer|te-koop|te-huur|for-sale|for-rent)$ [ …" at bounding box center [229, 242] width 323 height 377
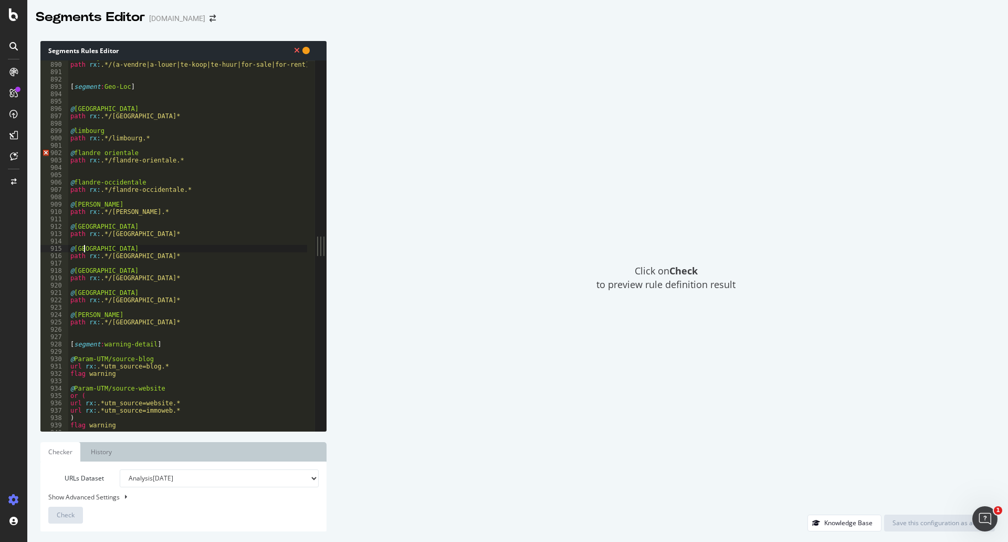
click at [85, 247] on div "@ Country path rx : .*/(a-vendre|a-louer|te-koop|te-huur|for-sale|for-rent)$ [ …" at bounding box center [229, 242] width 323 height 377
click at [117, 257] on div "@ Country path rx : .*/(a-vendre|a-louer|te-koop|te-huur|for-sale|for-rent)$ [ …" at bounding box center [229, 242] width 323 height 377
paste textarea "liège"
click at [91, 269] on div "@ Country path rx : .*/(a-vendre|a-louer|te-koop|te-huur|for-sale|for-rent)$ [ …" at bounding box center [229, 242] width 323 height 377
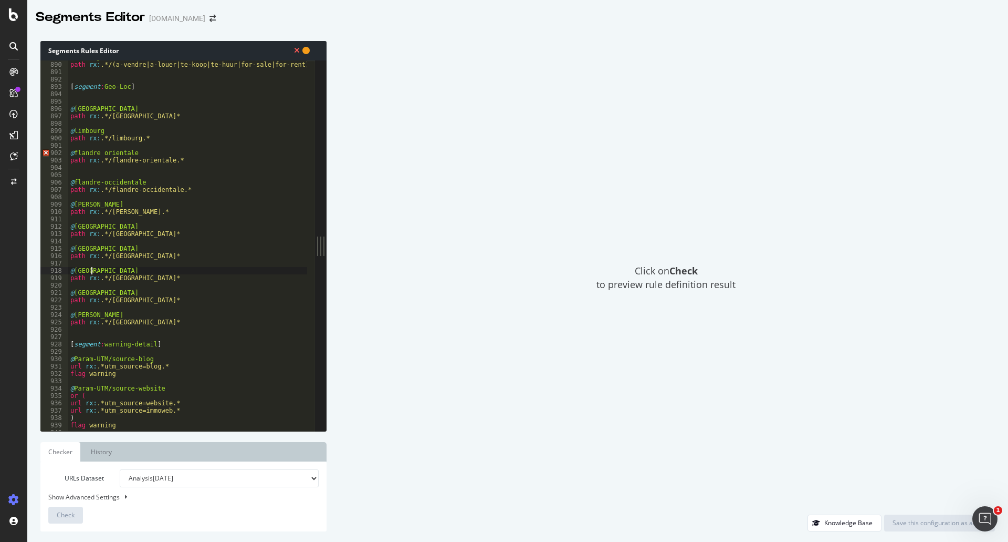
click at [91, 269] on div "@ Country path rx : .*/(a-vendre|a-louer|te-koop|te-huur|for-sale|for-rent)$ [ …" at bounding box center [229, 242] width 323 height 377
click at [116, 279] on div "@ Country path rx : .*/(a-vendre|a-louer|te-koop|te-huur|for-sale|for-rent)$ [ …" at bounding box center [229, 242] width 323 height 377
paste textarea "luxembourg"
click at [84, 293] on div "@ Country path rx : .*/(a-vendre|a-louer|te-koop|te-huur|for-sale|for-rent)$ [ …" at bounding box center [229, 242] width 323 height 377
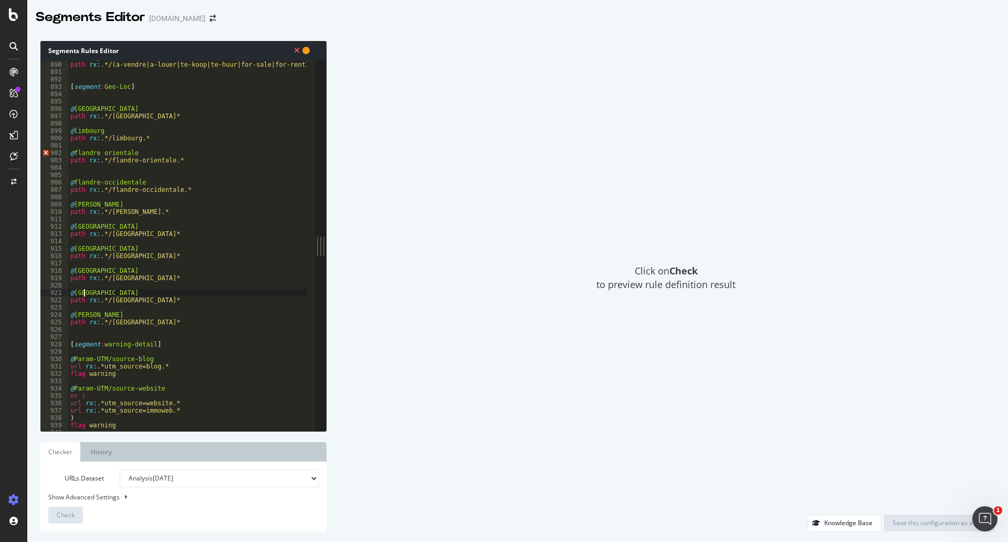
click at [84, 293] on div "@ Country path rx : .*/(a-vendre|a-louer|te-koop|te-huur|for-sale|for-rent)$ [ …" at bounding box center [229, 242] width 323 height 377
click at [114, 298] on div "@ Country path rx : .*/(a-vendre|a-louer|te-koop|te-huur|for-sale|for-rent)$ [ …" at bounding box center [229, 242] width 323 height 377
paste textarea "namur"
click at [84, 316] on div "@ Country path rx : .*/(a-vendre|a-louer|te-koop|te-huur|for-sale|for-rent)$ [ …" at bounding box center [229, 242] width 323 height 377
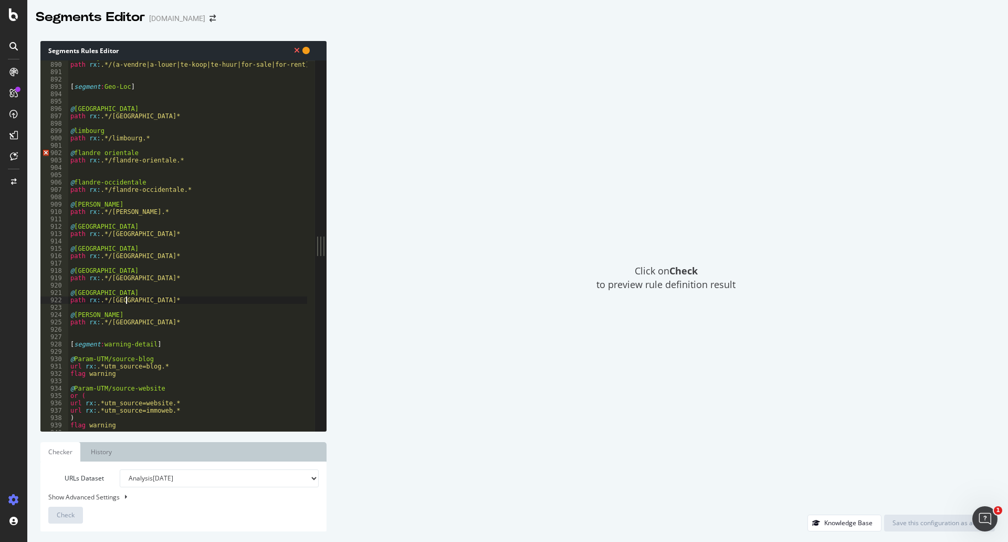
click at [84, 316] on div "@ Country path rx : .*/(a-vendre|a-louer|te-koop|te-huur|for-sale|for-rent)$ [ …" at bounding box center [229, 242] width 323 height 377
drag, startPoint x: 120, startPoint y: 316, endPoint x: 75, endPoint y: 316, distance: 45.7
click at [75, 316] on div "@ Country path rx : .*/(a-vendre|a-louer|te-koop|te-huur|for-sale|for-rent)$ [ …" at bounding box center [229, 242] width 323 height 377
click at [114, 323] on div "@ Country path rx : .*/(a-vendre|a-louer|te-koop|te-huur|for-sale|for-rent)$ [ …" at bounding box center [229, 242] width 323 height 377
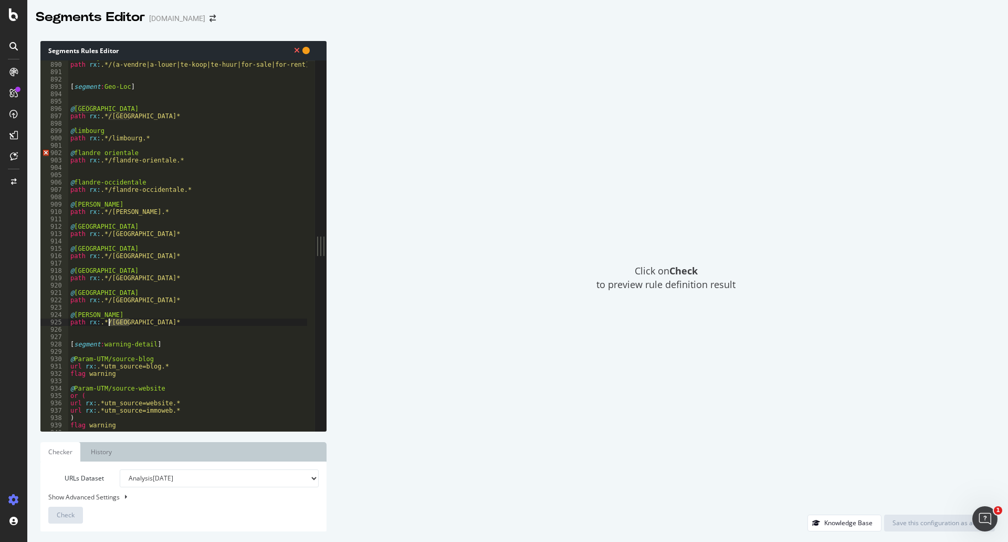
paste textarea "brabant-wallon"
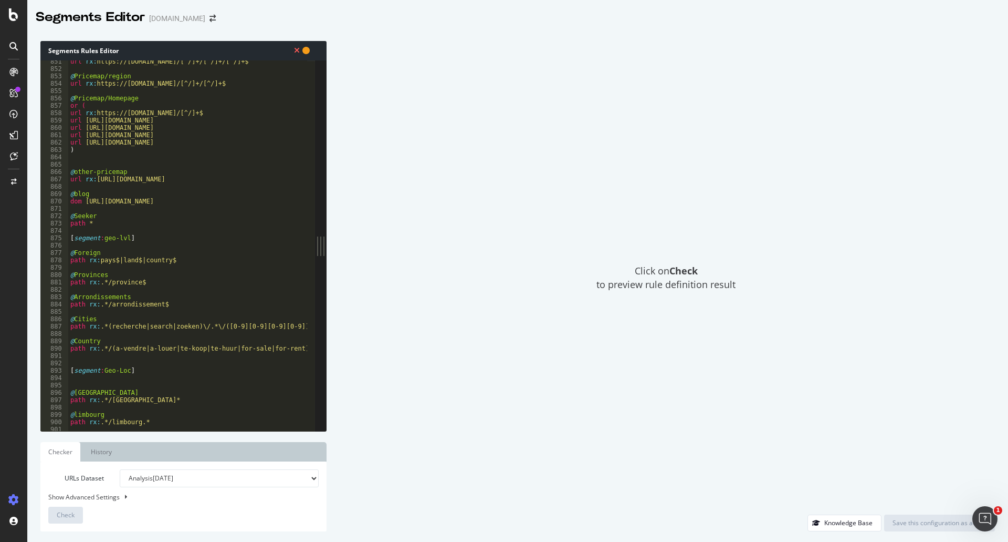
scroll to position [6474, 0]
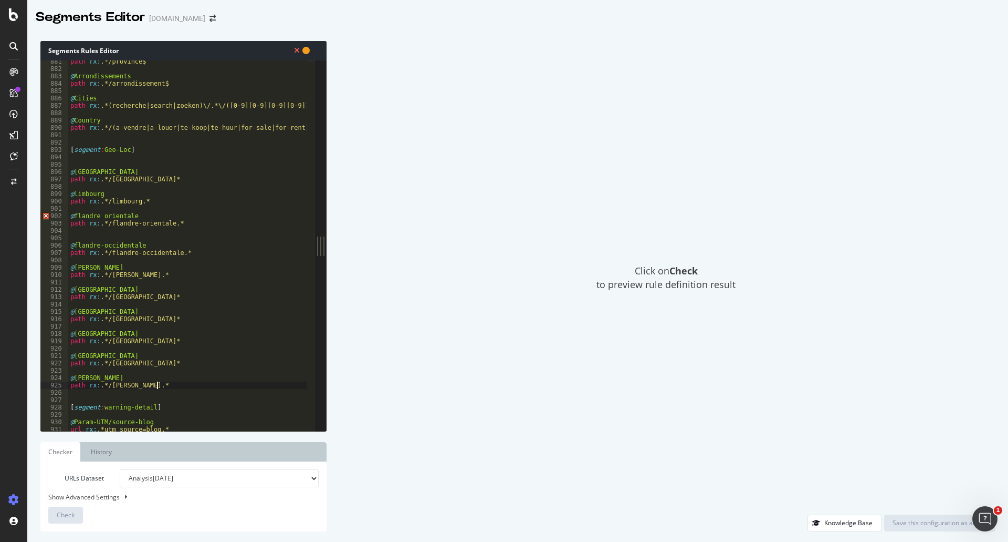
click at [130, 183] on div "path rx : .*/province$ @ Arrondissements path rx : .*/arrondissement$ @ Cities …" at bounding box center [229, 246] width 323 height 377
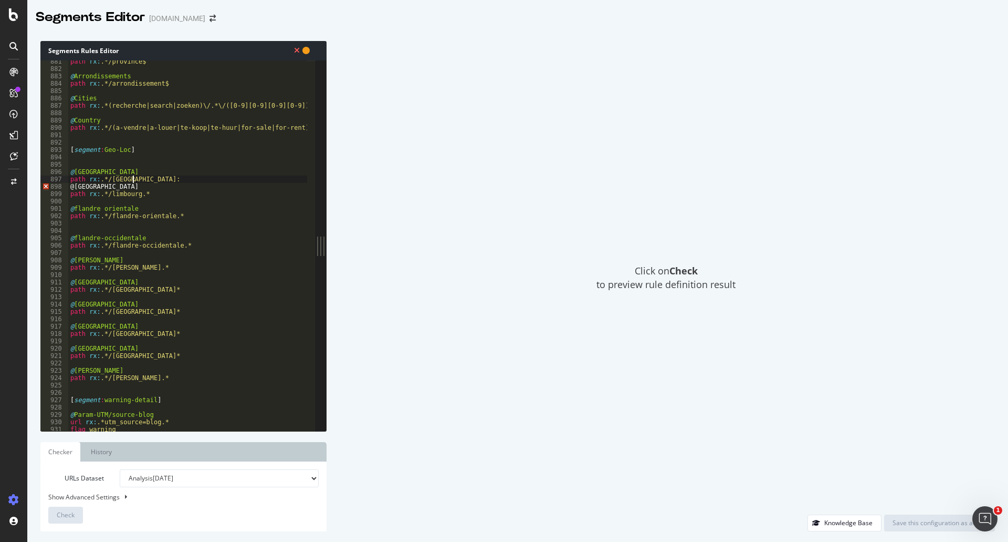
scroll to position [0, 4]
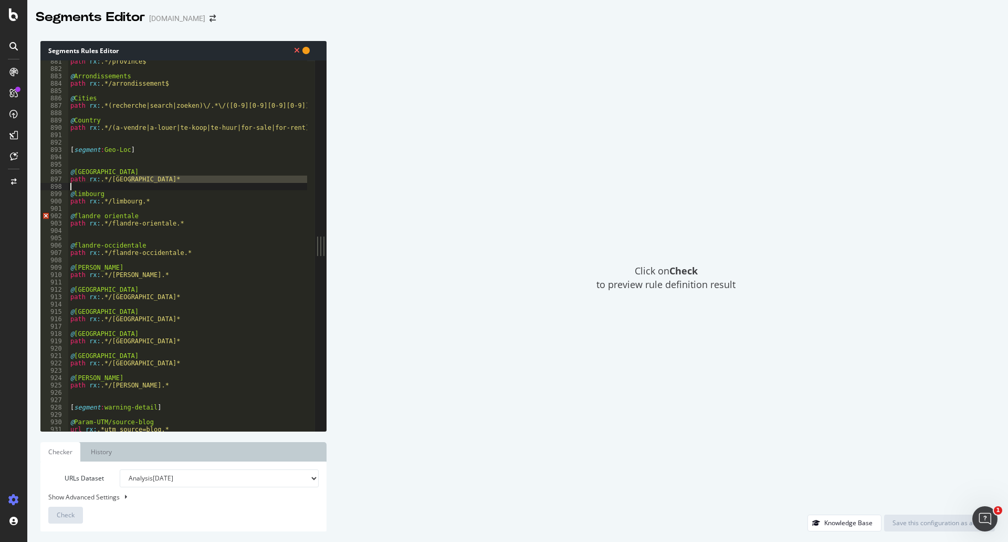
type textarea "path rx:.*/anvers.*"
type textarea "path rx:.*/anvers/.*"
type textarea "path rx:.*/limbourg/.*"
type textarea "path rx:.*/flandre-orientale/.*"
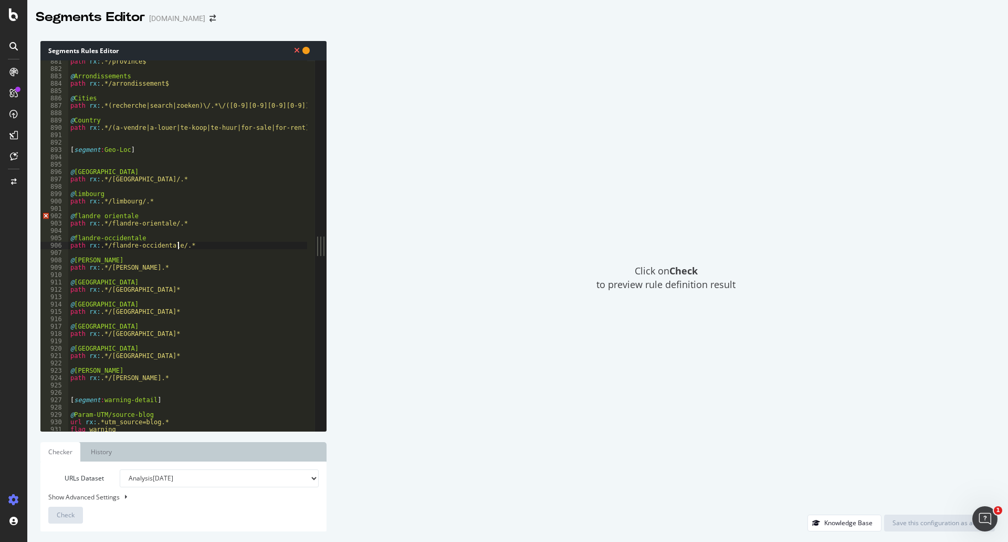
type textarea "path rx:.*/flandre-occidentale/.*"
type textarea "path rx:.*/brabant-flamand/.*"
type textarea "path rx:.*/Hainaut/.*"
type textarea "path rx:.*/liège/.*"
type textarea "path rx:.*/luxembourg/.*"
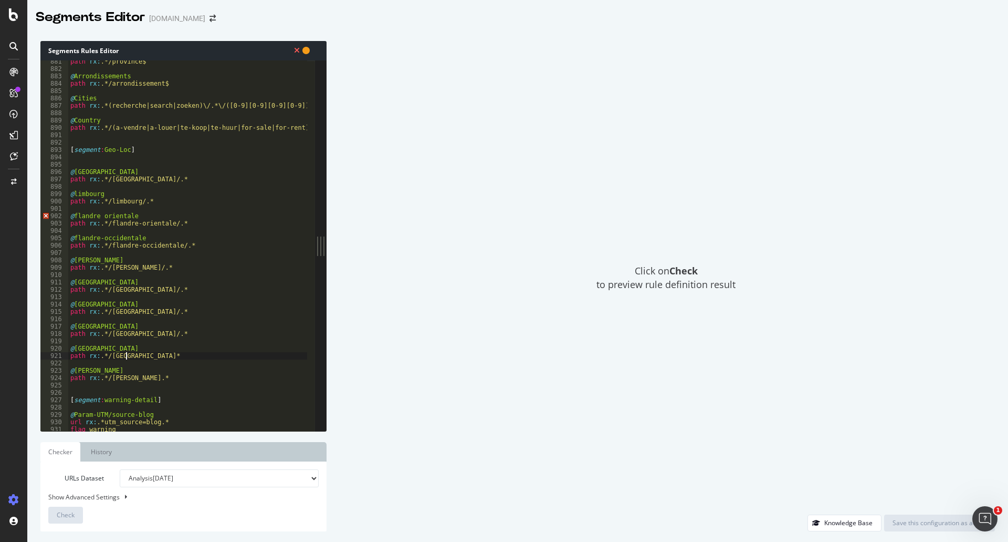
type textarea "path rx:.*/namur/.*"
type textarea "path rx:.*/brabant-wallon/.*"
click at [527, 337] on div "Click on Check to preview rule definition result" at bounding box center [666, 277] width 658 height 473
click at [192, 341] on div "path rx : .*/province$ @ Arrondissements path rx : .*/arrondissement$ @ Cities …" at bounding box center [229, 246] width 323 height 377
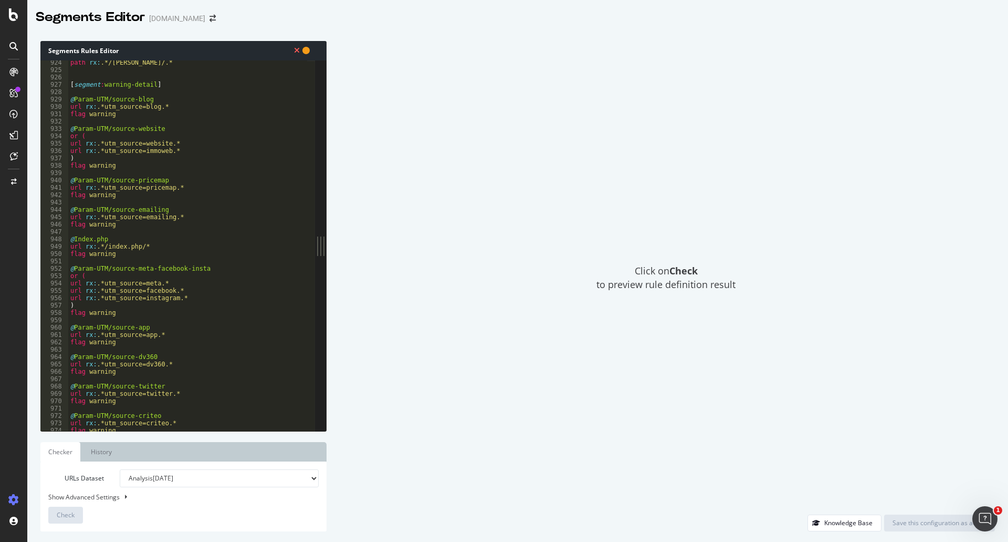
scroll to position [6789, 0]
click at [99, 515] on div "URLs Dataset Analysis 2025 Sep. 26th Analysis 2025 Sep. 1st Analysis 2025 Aug. …" at bounding box center [183, 496] width 271 height 54
click at [244, 476] on select "Analysis 2025 Sep. 26th Analysis 2025 Sep. 1st Analysis 2025 Aug. 29th Analysis…" at bounding box center [219, 478] width 199 height 18
click at [669, 277] on span "Click on Check to preview rule definition result" at bounding box center [666, 277] width 139 height 27
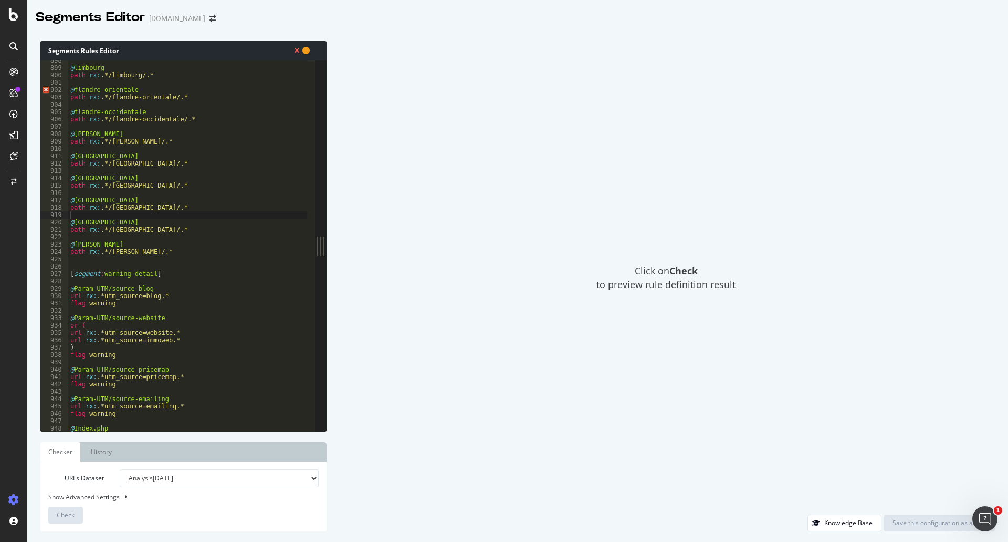
scroll to position [6568, 0]
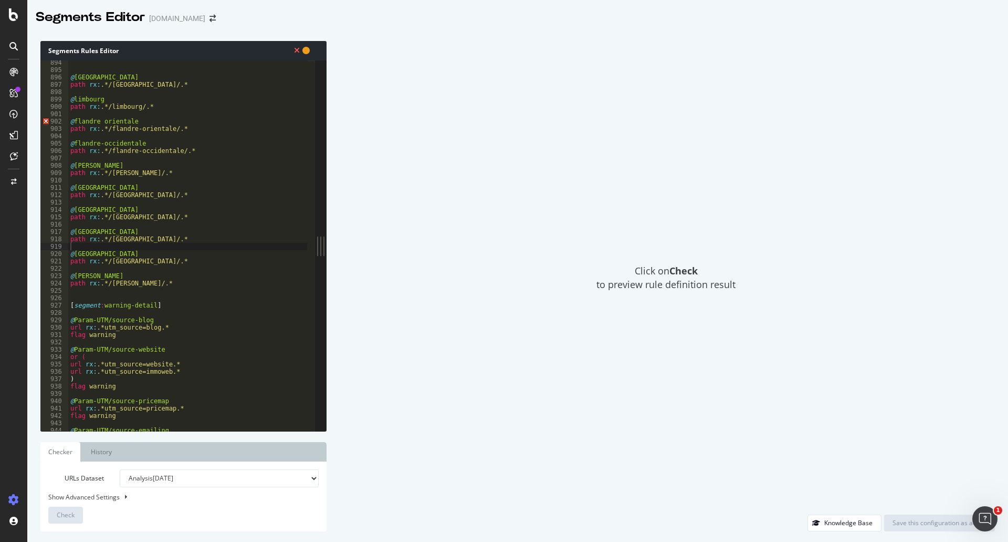
click at [81, 121] on div "@ anvers path rx : .*/anvers/.* @ limbourg path rx : .*/limbourg/.* @ flandre o…" at bounding box center [229, 247] width 323 height 377
type textarea "path rx:.*/flandre-orientale/.*"
type textarea "@flandre-orientale"
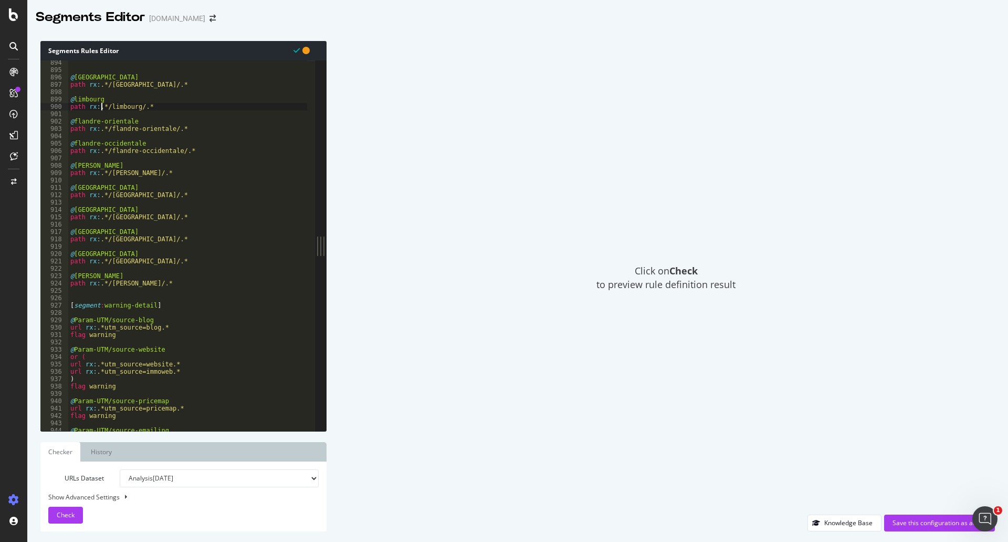
type textarea "@limbourg"
type textarea "@anvers"
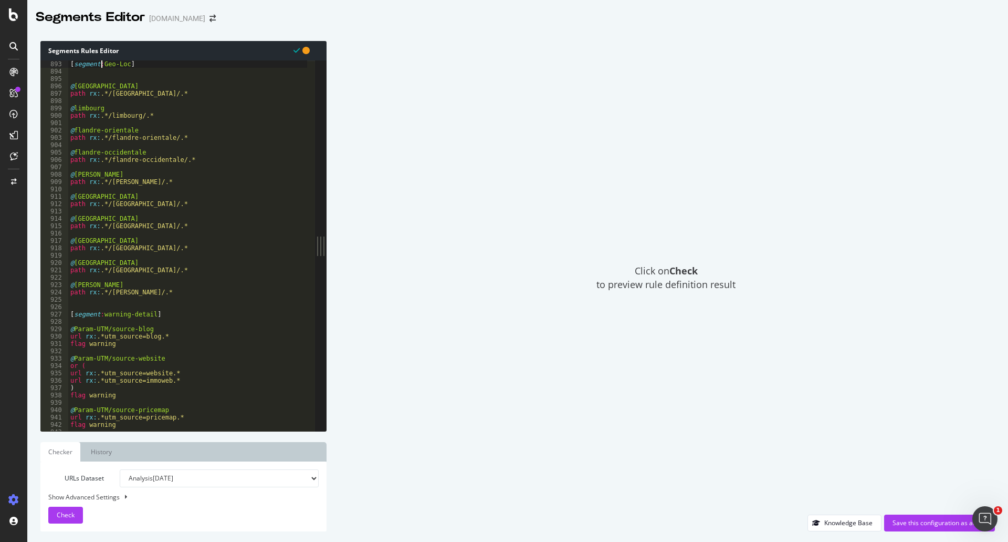
scroll to position [6559, 0]
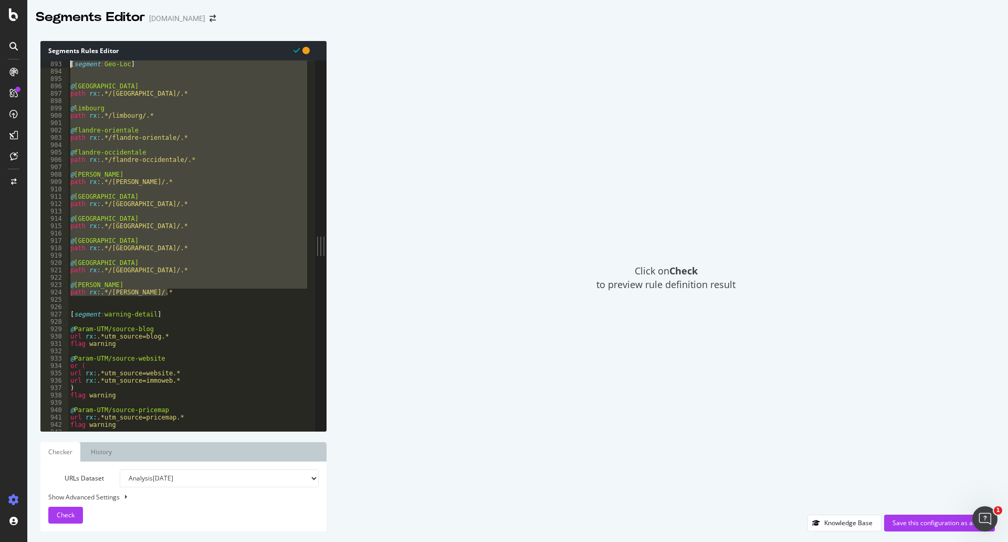
drag, startPoint x: 182, startPoint y: 292, endPoint x: 70, endPoint y: 65, distance: 252.3
click at [70, 65] on div "[ segment : Geo-Loc ] @ anvers path rx : .*/anvers/.* @ limbourg path rx : .*/l…" at bounding box center [229, 248] width 323 height 377
type textarea "[segment:Geo-Loc]"
drag, startPoint x: 91, startPoint y: 74, endPoint x: 86, endPoint y: 72, distance: 5.7
click at [89, 73] on div "[ segment : Geo-Loc ] @ anvers path rx : .*/anvers/.* @ limbourg path rx : .*/l…" at bounding box center [188, 245] width 240 height 370
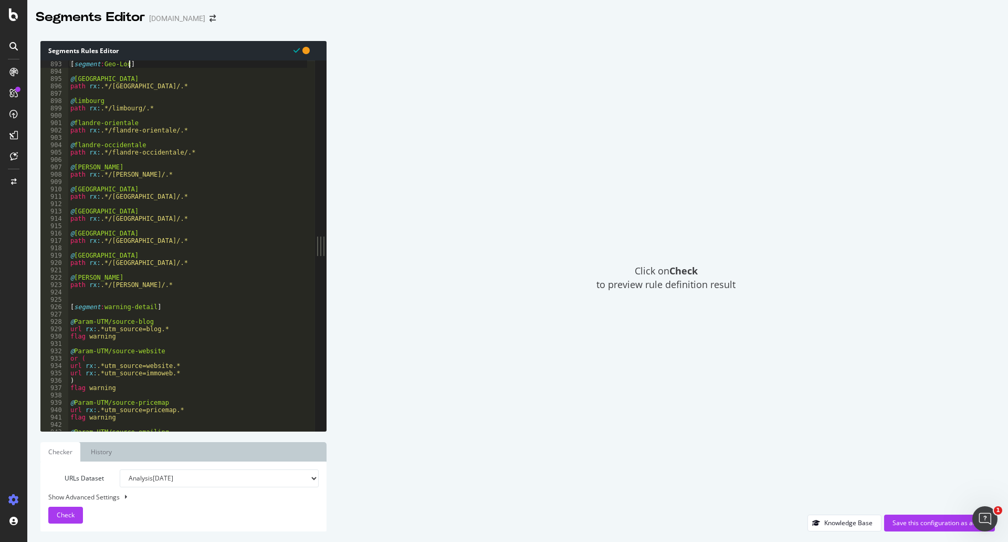
type textarea "[segment:Geo-Loc]"
click at [60, 513] on span "Check" at bounding box center [66, 514] width 18 height 9
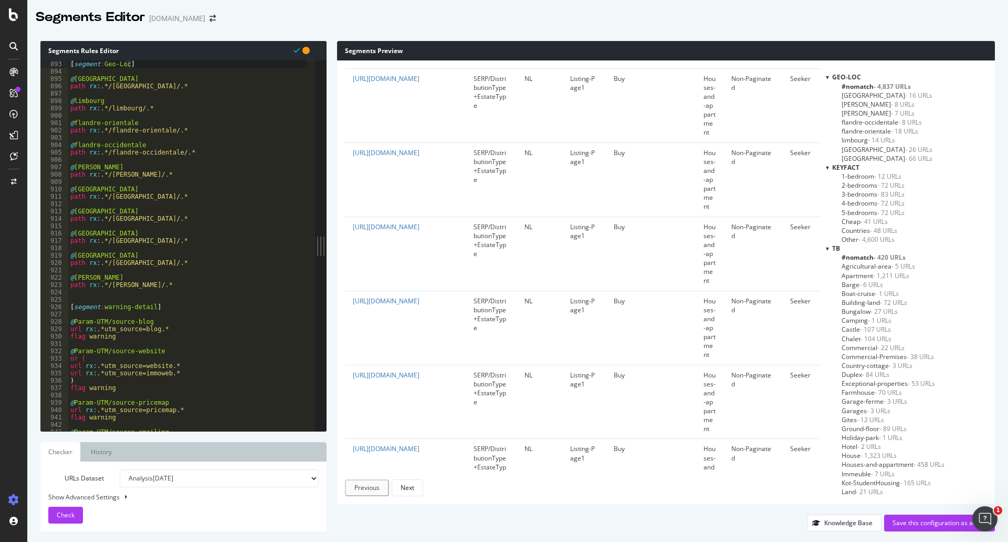
scroll to position [1838, 0]
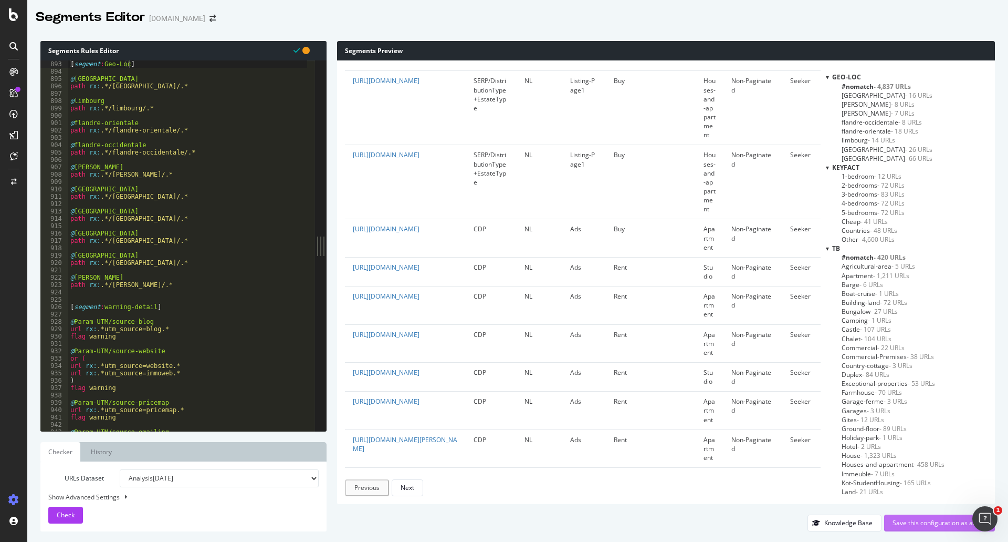
click at [911, 523] on div "Save this configuration as active" at bounding box center [940, 522] width 94 height 9
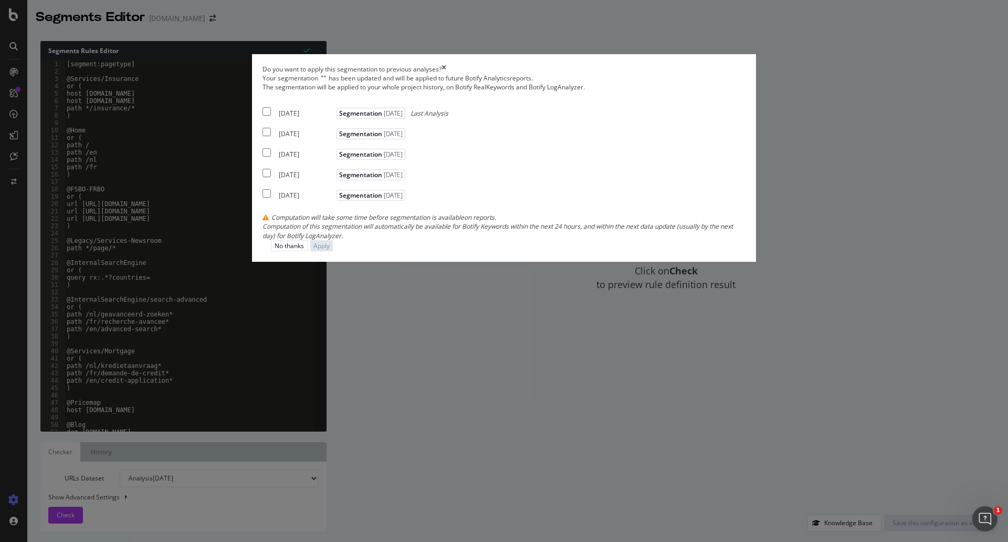
click at [271, 116] on input "modal" at bounding box center [267, 111] width 8 height 8
checkbox input "true"
click at [330, 250] on div "Apply" at bounding box center [322, 245] width 16 height 9
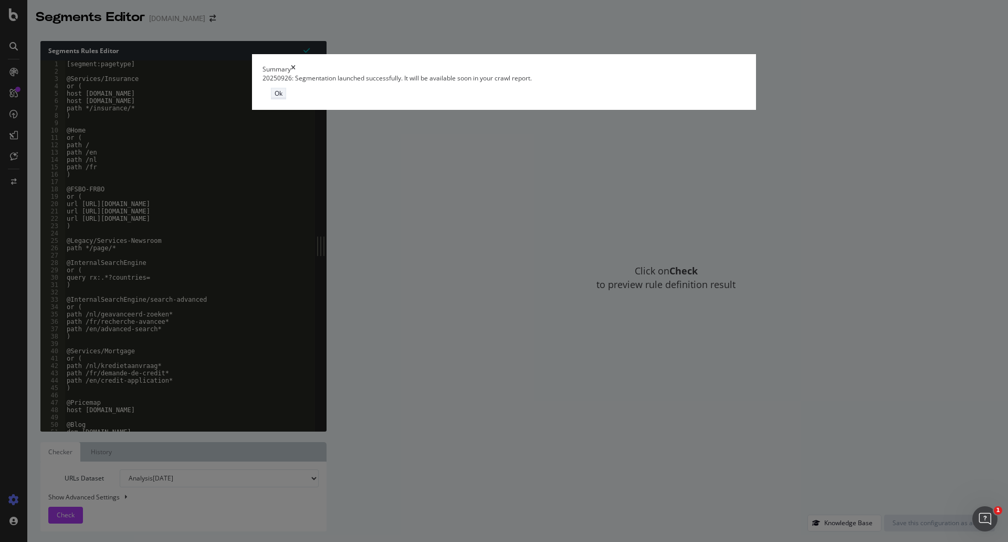
click at [286, 99] on button "Ok" at bounding box center [278, 93] width 15 height 11
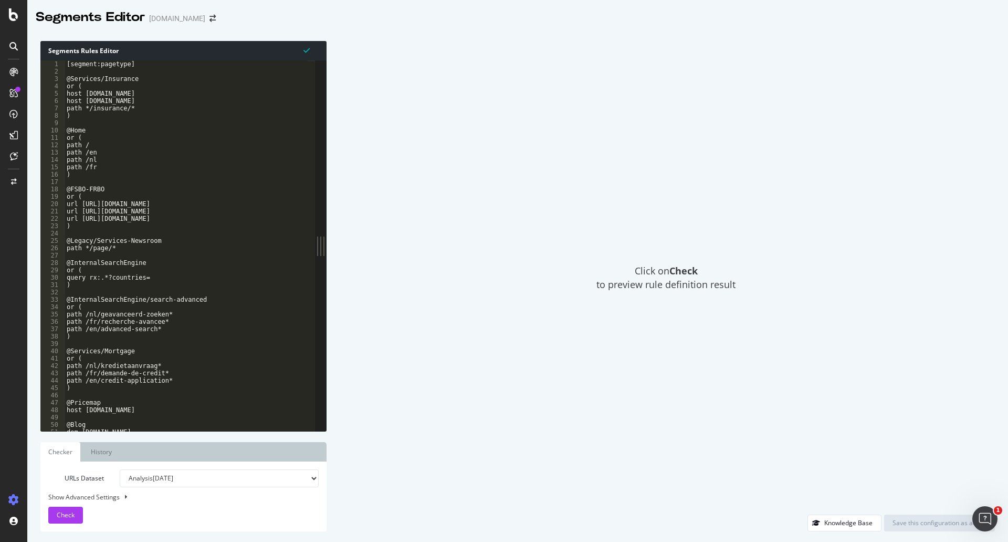
click at [532, 227] on div "Click on Check to preview rule definition result" at bounding box center [666, 277] width 658 height 473
click at [186, 223] on div "[segment:pagetype] @Services/Insurance or ( host protect.immoweb.be host protec…" at bounding box center [226, 248] width 323 height 377
click at [167, 118] on div "[segment:pagetype] @Services/Insurance or ( host protect.immoweb.be host protec…" at bounding box center [226, 248] width 323 height 377
click at [46, 82] on div "SiteCrawler" at bounding box center [44, 78] width 34 height 9
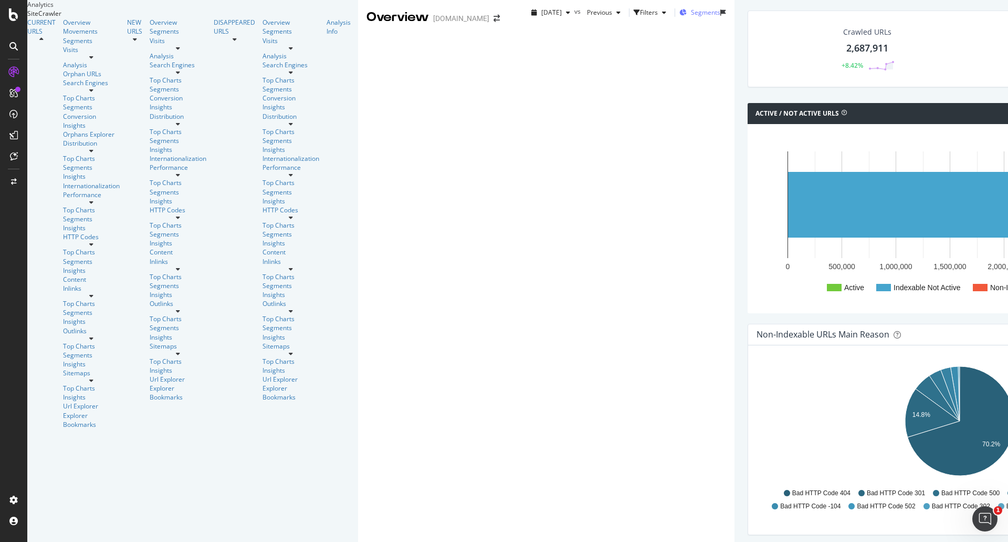
click at [691, 17] on span "Segments" at bounding box center [705, 12] width 29 height 9
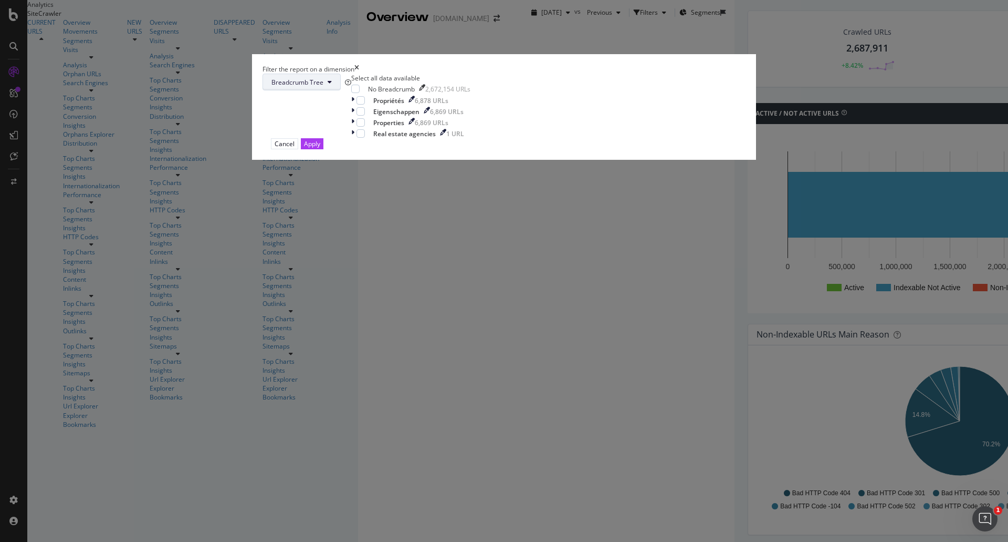
click at [324, 87] on span "Breadcrumb Tree" at bounding box center [298, 82] width 52 height 9
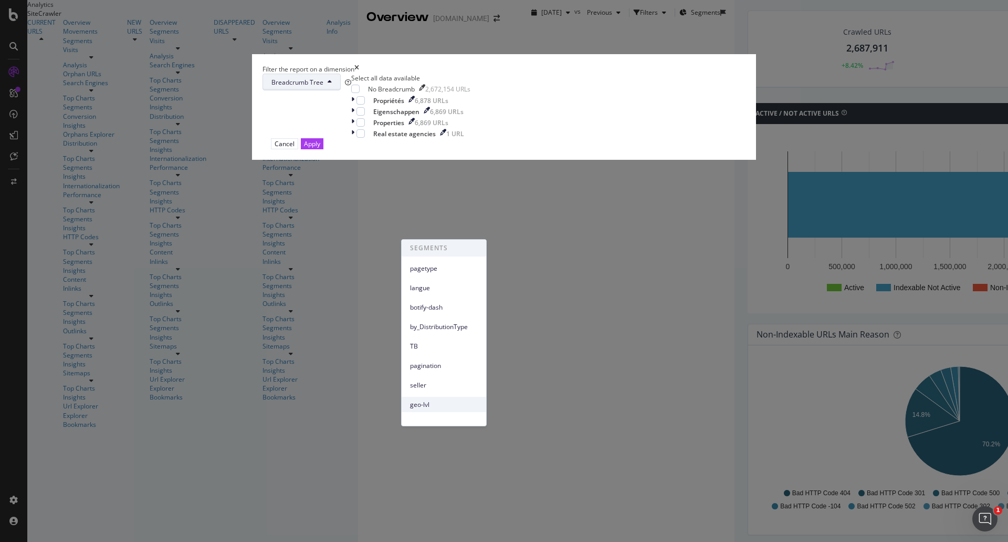
click at [433, 404] on span "geo-lvl" at bounding box center [444, 404] width 68 height 9
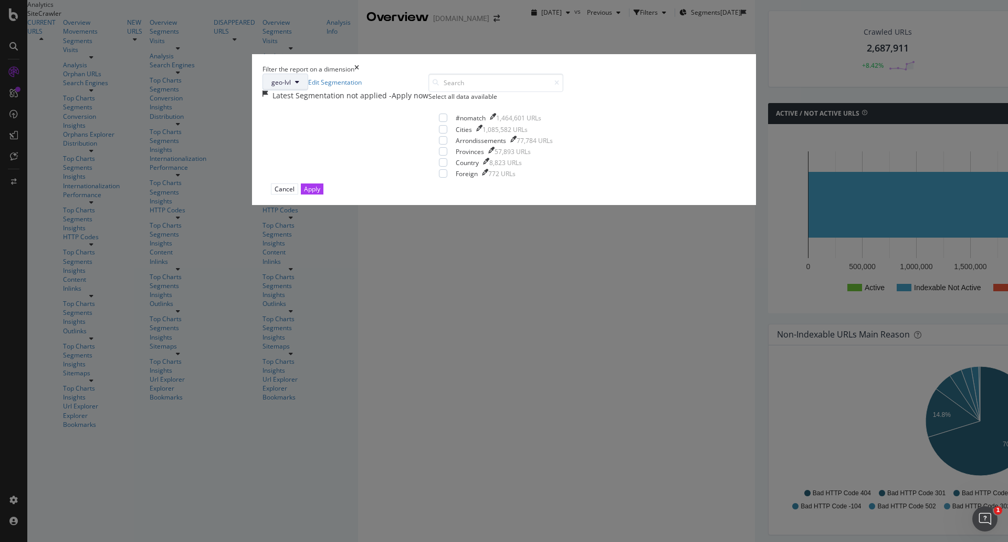
click at [299, 85] on icon "modal" at bounding box center [297, 82] width 4 height 6
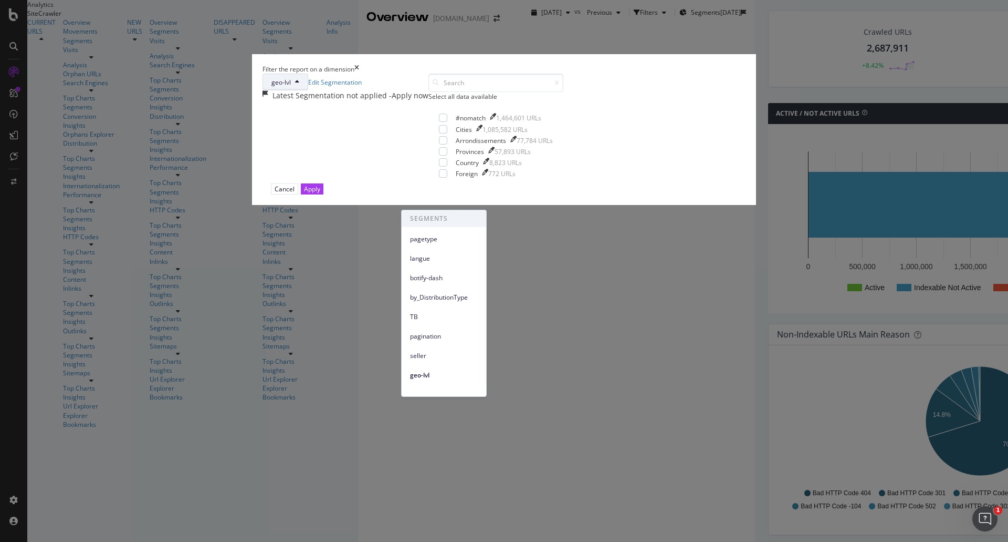
click at [503, 29] on div "Filter the report on a dimension geo-lvl Edit Segmentation Latest Segmentation …" at bounding box center [504, 271] width 1008 height 542
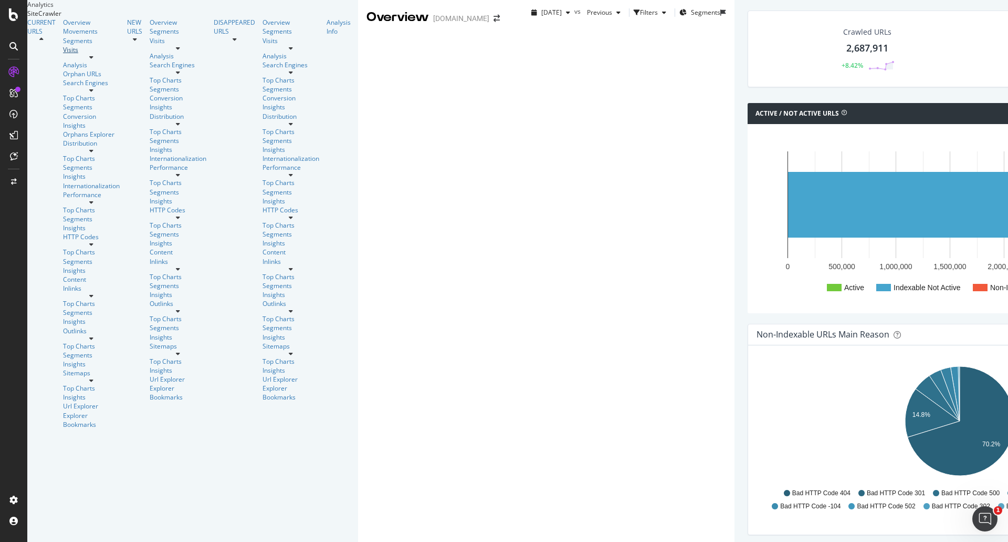
click at [63, 54] on div "Visits" at bounding box center [91, 49] width 57 height 9
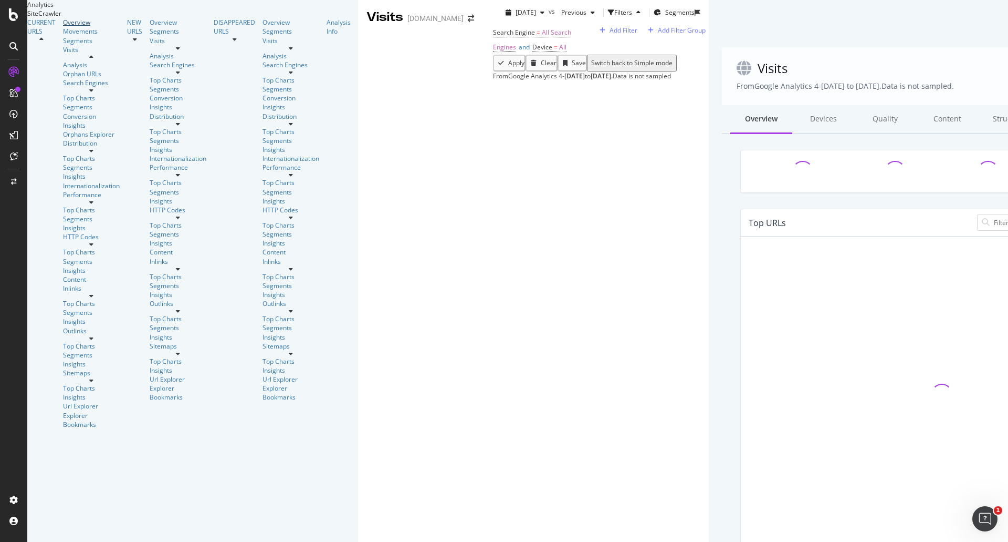
click at [63, 27] on div "Overview" at bounding box center [91, 22] width 57 height 9
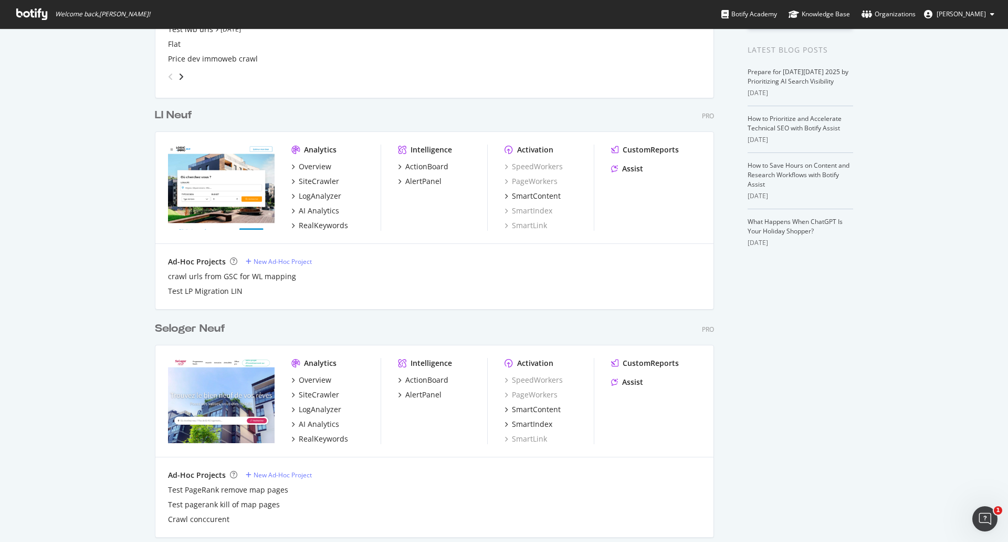
scroll to position [3150, 560]
click at [306, 397] on div "SiteCrawler" at bounding box center [319, 394] width 40 height 11
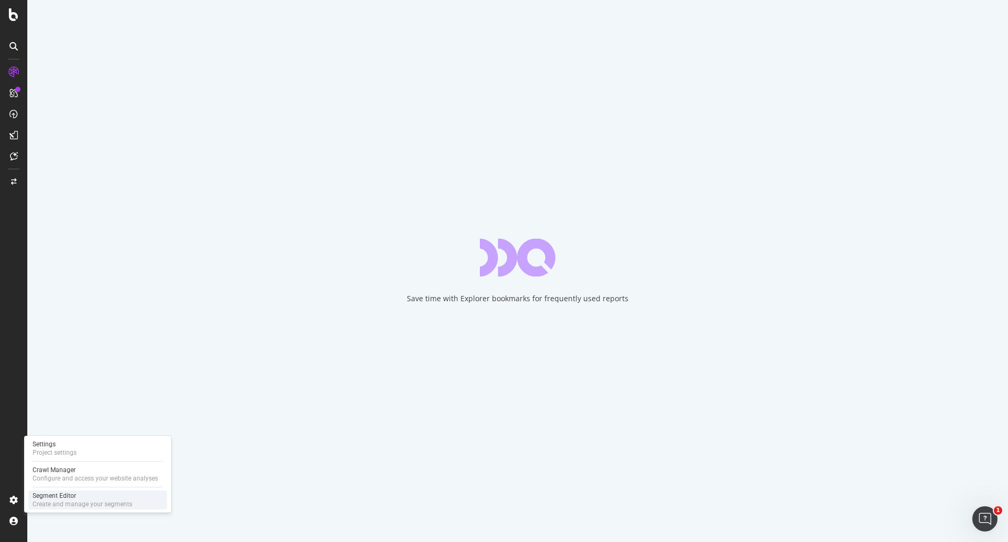
click at [55, 494] on div "Segment Editor" at bounding box center [83, 495] width 100 height 8
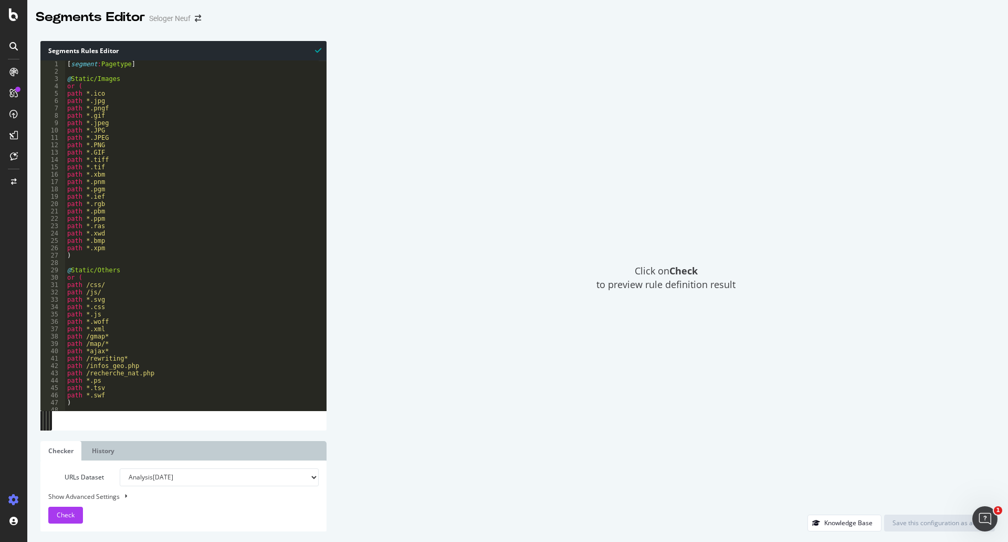
type textarea "path *.JPEG"
click at [245, 138] on div "[ segment : Pagetype ] @ Static/Images or ( path *.ico path *.jpg path *.pngf p…" at bounding box center [192, 242] width 254 height 365
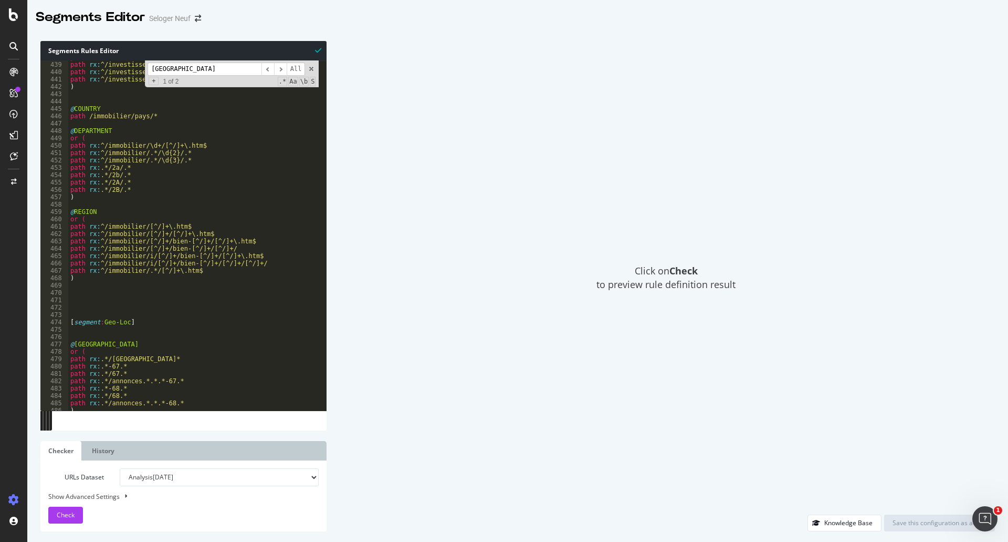
scroll to position [3346, 0]
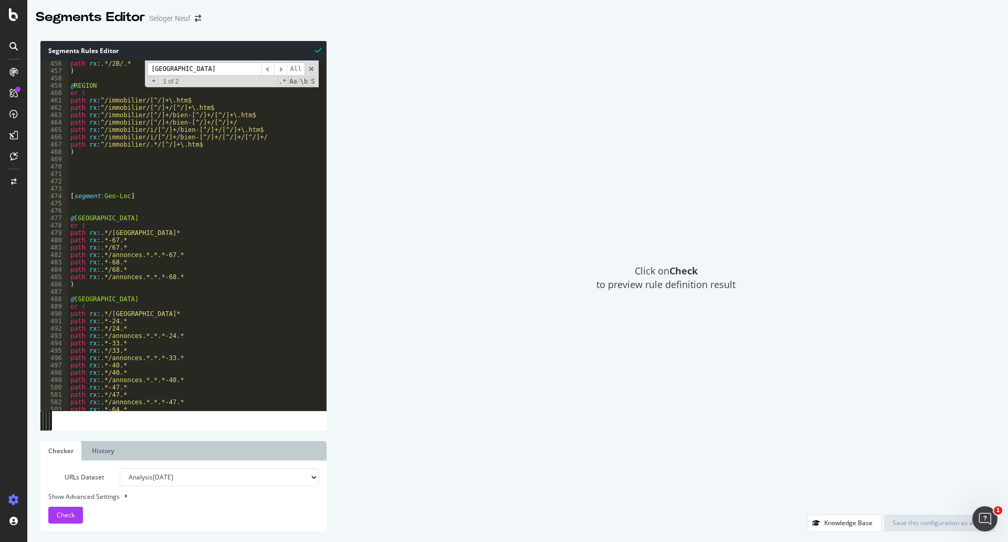
type input "bretagne"
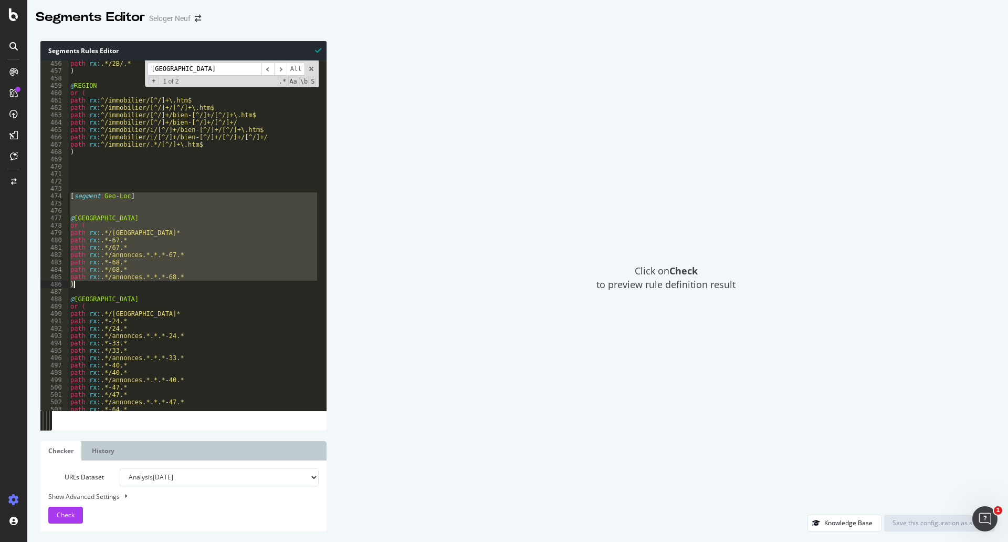
drag, startPoint x: 71, startPoint y: 196, endPoint x: 178, endPoint y: 288, distance: 140.4
click at [178, 288] on div "path rx : .*/2B/.* ) @ REGION or ( path rx : ^/immobilier/[^/]+\.htm$ path rx :…" at bounding box center [193, 242] width 251 height 365
type textarea "path rx:.*/annonces.*.*.*-68.* )"
click at [311, 65] on span at bounding box center [311, 68] width 7 height 7
